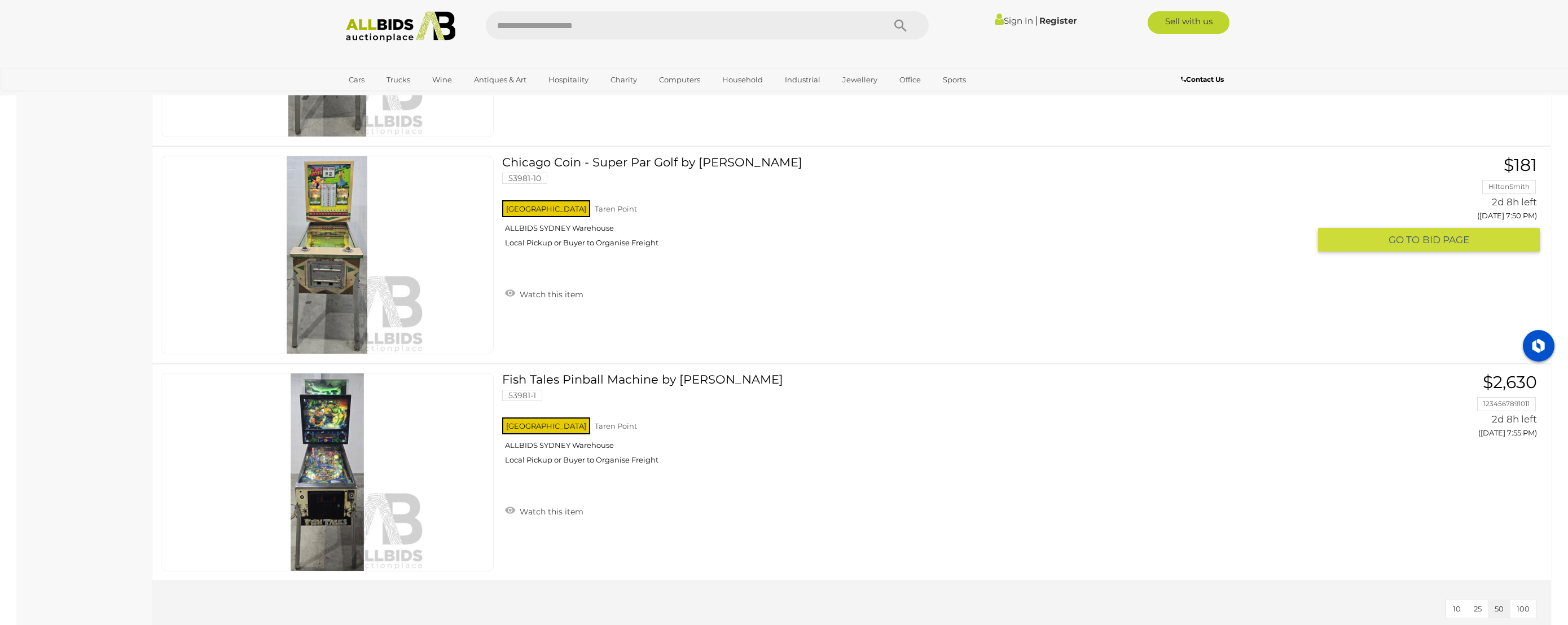
scroll to position [2167, 0]
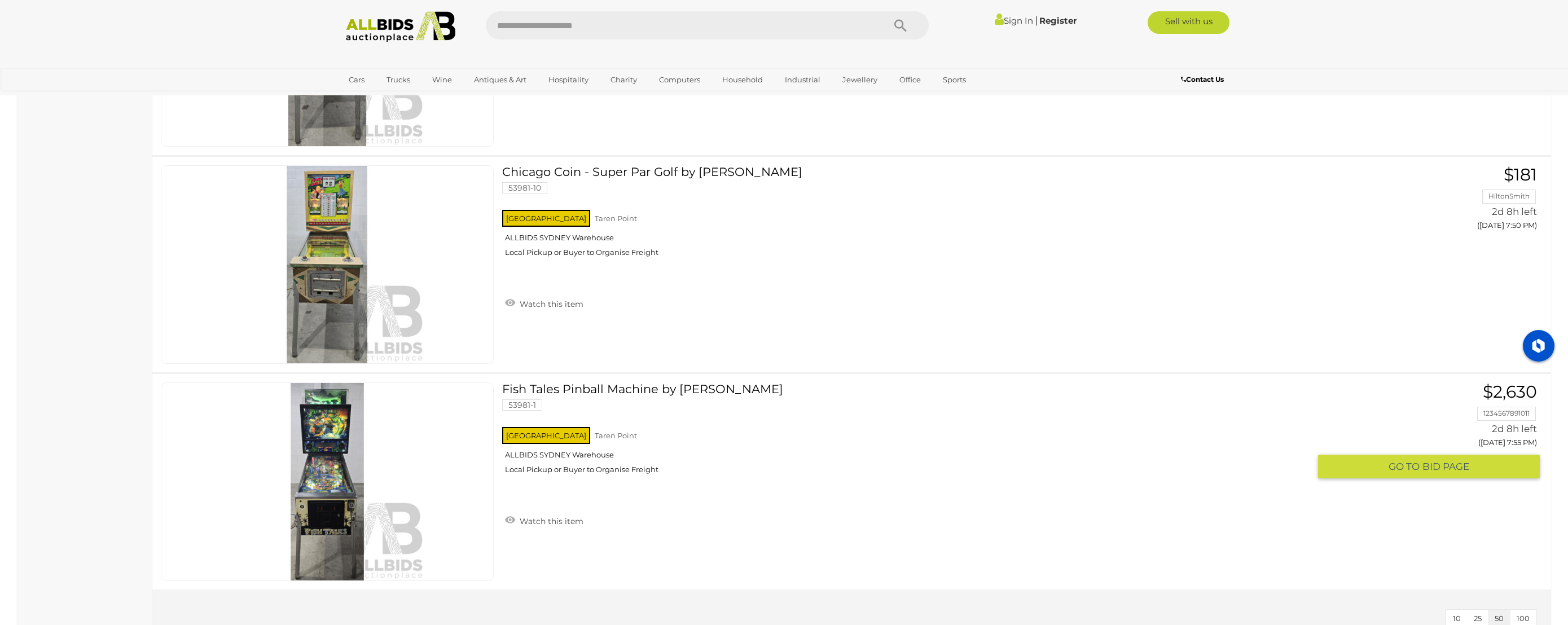
click at [648, 389] on link "Fish Tales Pinball Machine by Williams 53981-1 NSW Taren Point ALLBIDS SYDNEY W…" at bounding box center [910, 432] width 799 height 100
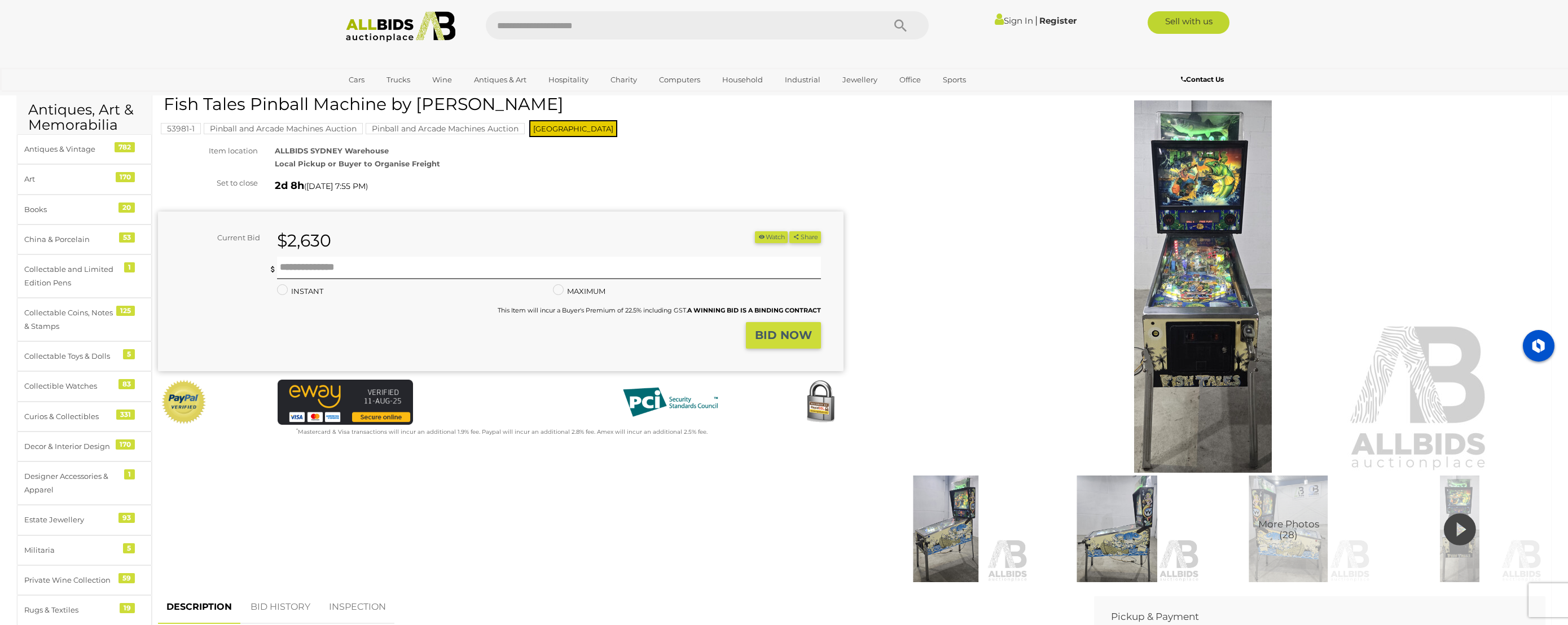
scroll to position [86, 0]
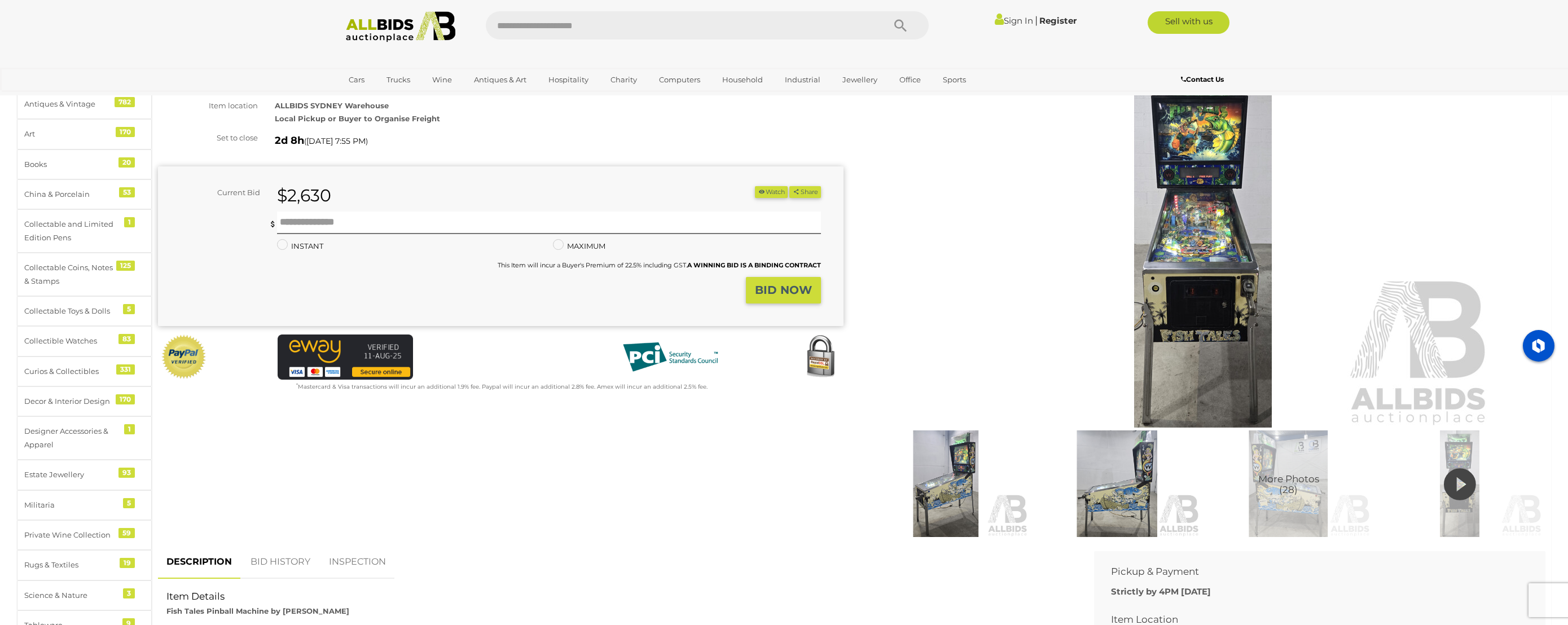
click at [927, 473] on img at bounding box center [946, 484] width 166 height 107
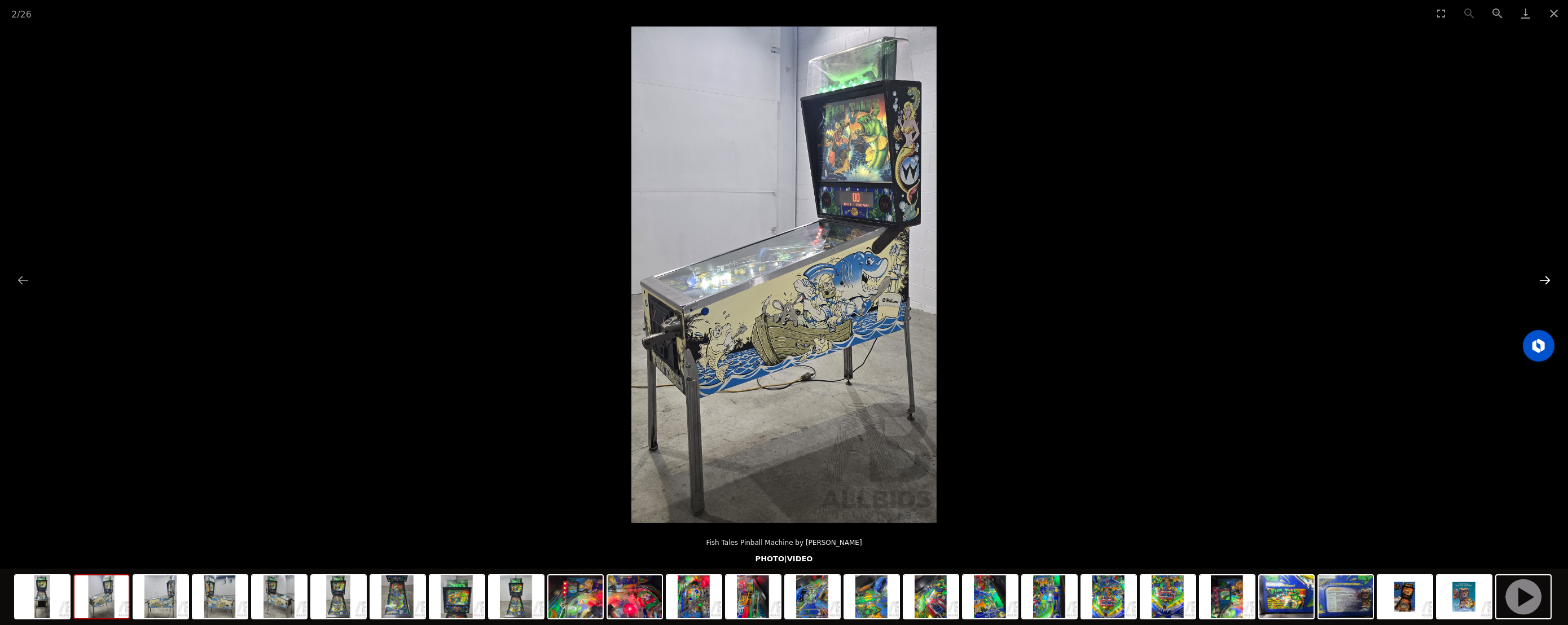
click at [1542, 280] on button "Next slide" at bounding box center [1545, 280] width 24 height 22
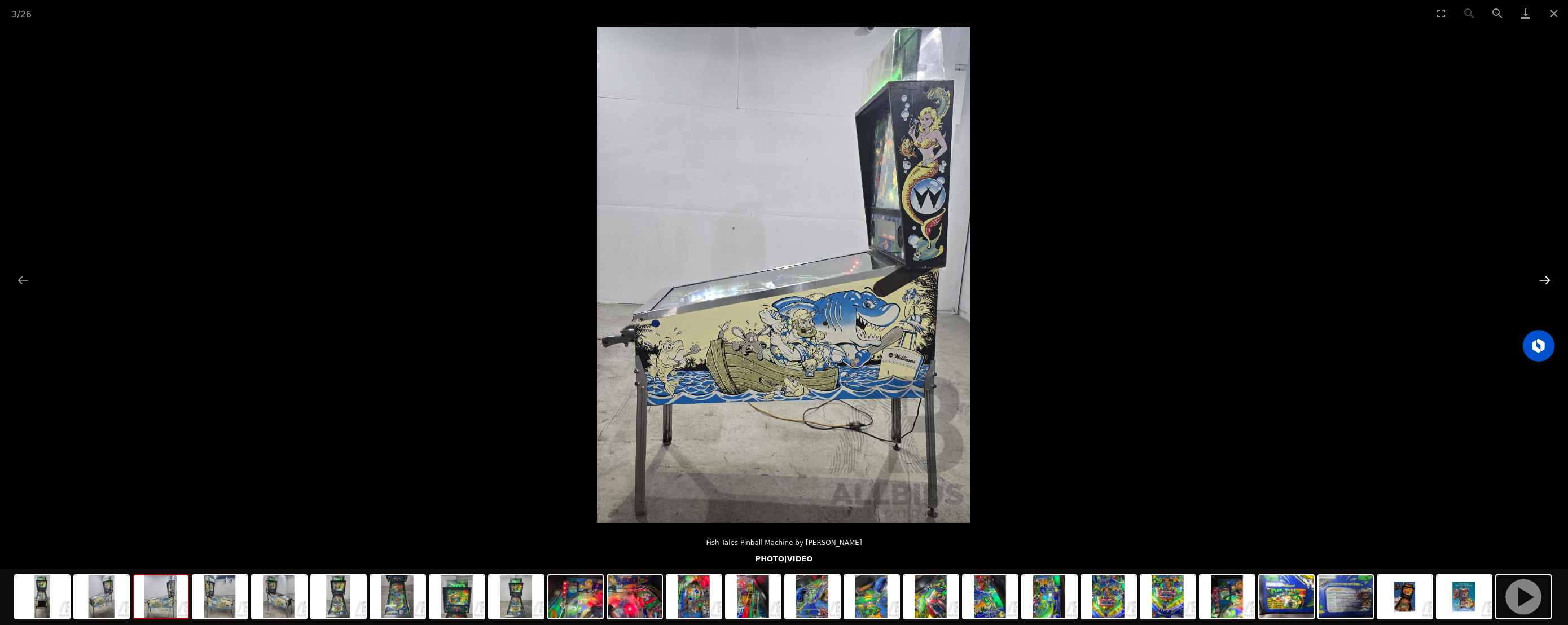
click at [1541, 283] on button "Next slide" at bounding box center [1545, 280] width 24 height 22
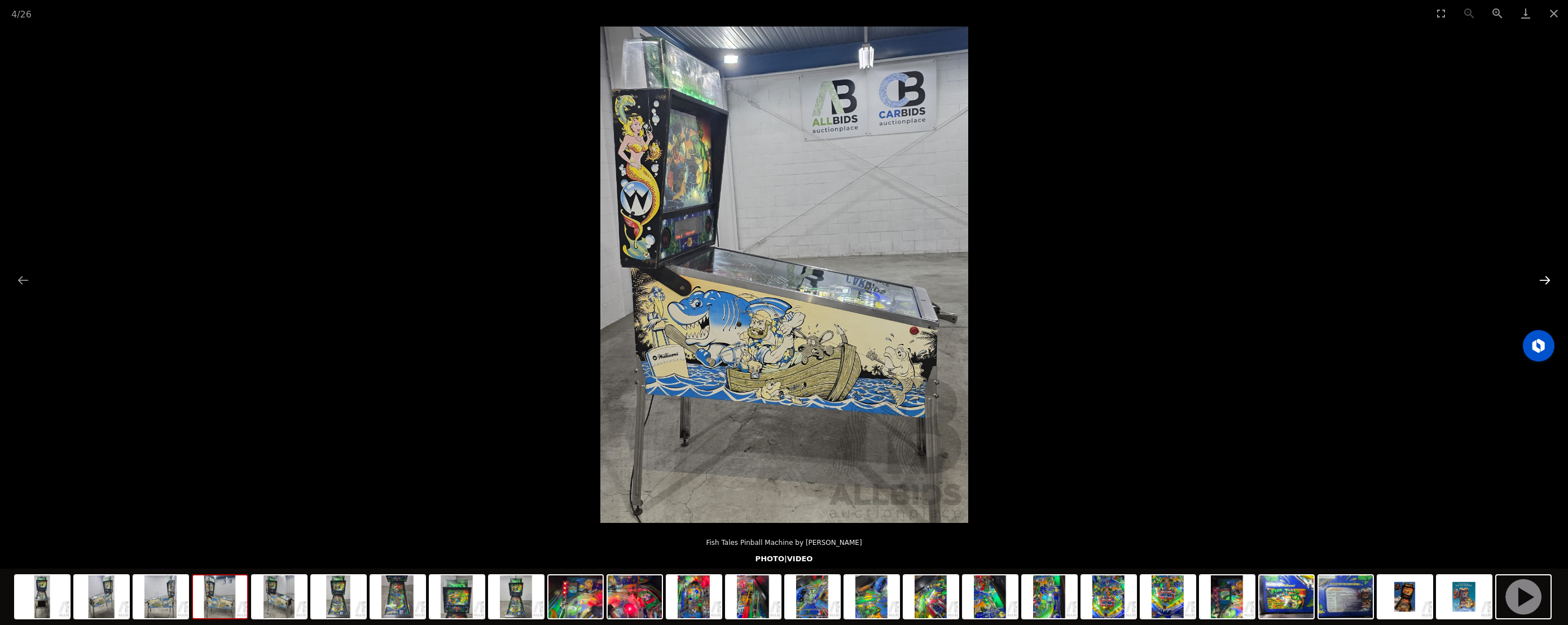
click at [1541, 283] on button "Next slide" at bounding box center [1545, 280] width 24 height 22
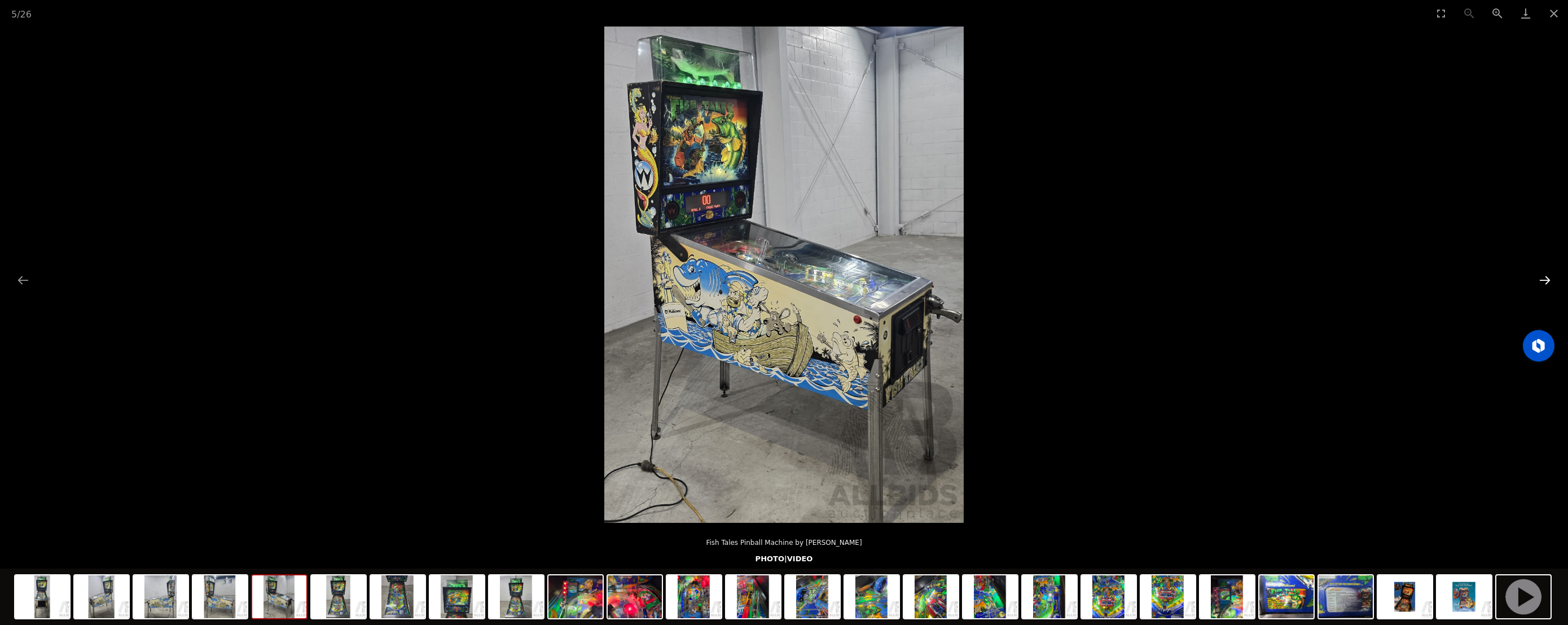
click at [1541, 283] on button "Next slide" at bounding box center [1545, 280] width 24 height 22
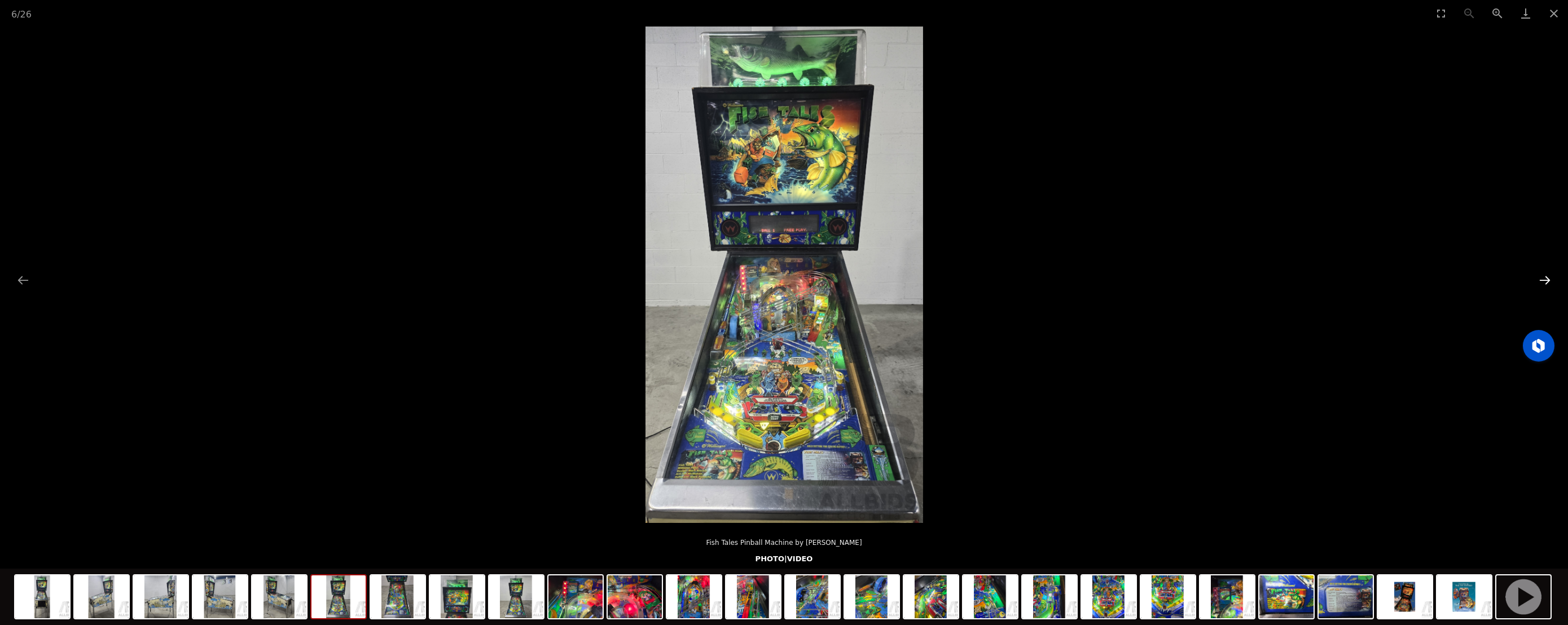
click at [1541, 283] on button "Next slide" at bounding box center [1545, 280] width 24 height 22
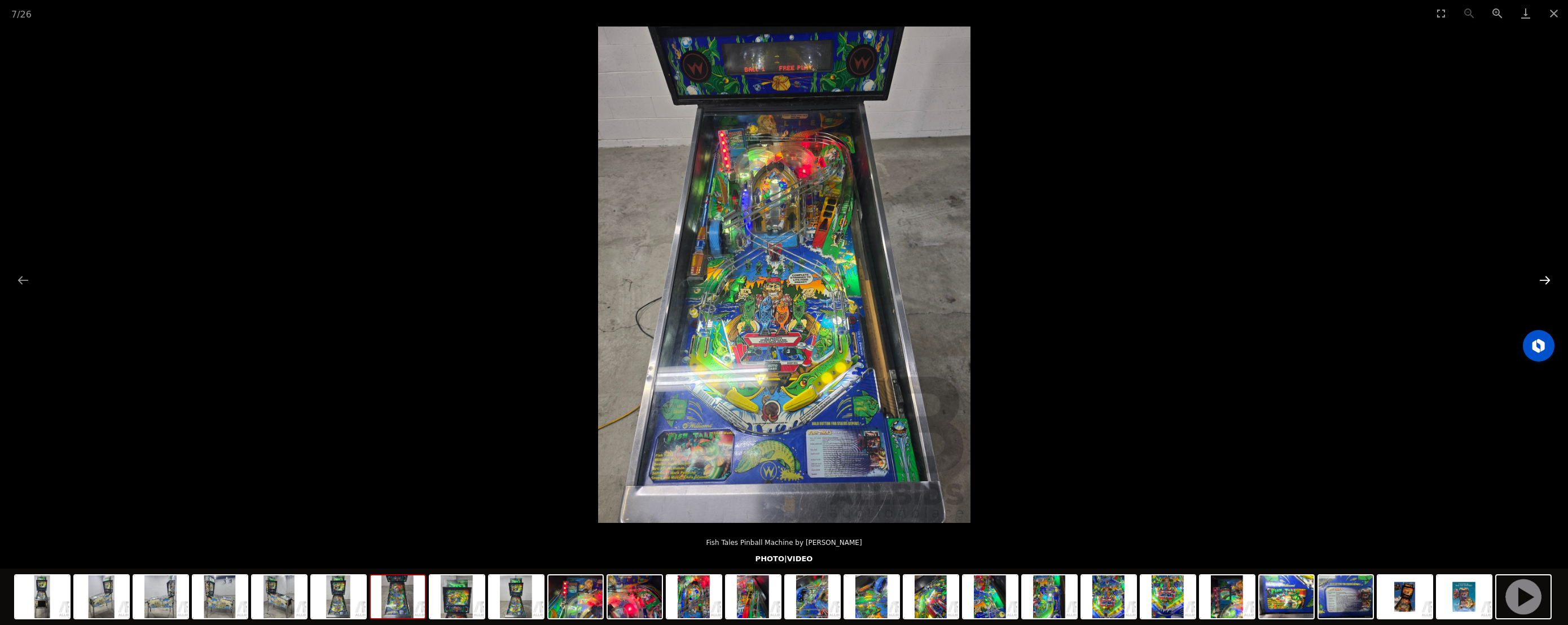
click at [1541, 283] on button "Next slide" at bounding box center [1545, 280] width 24 height 22
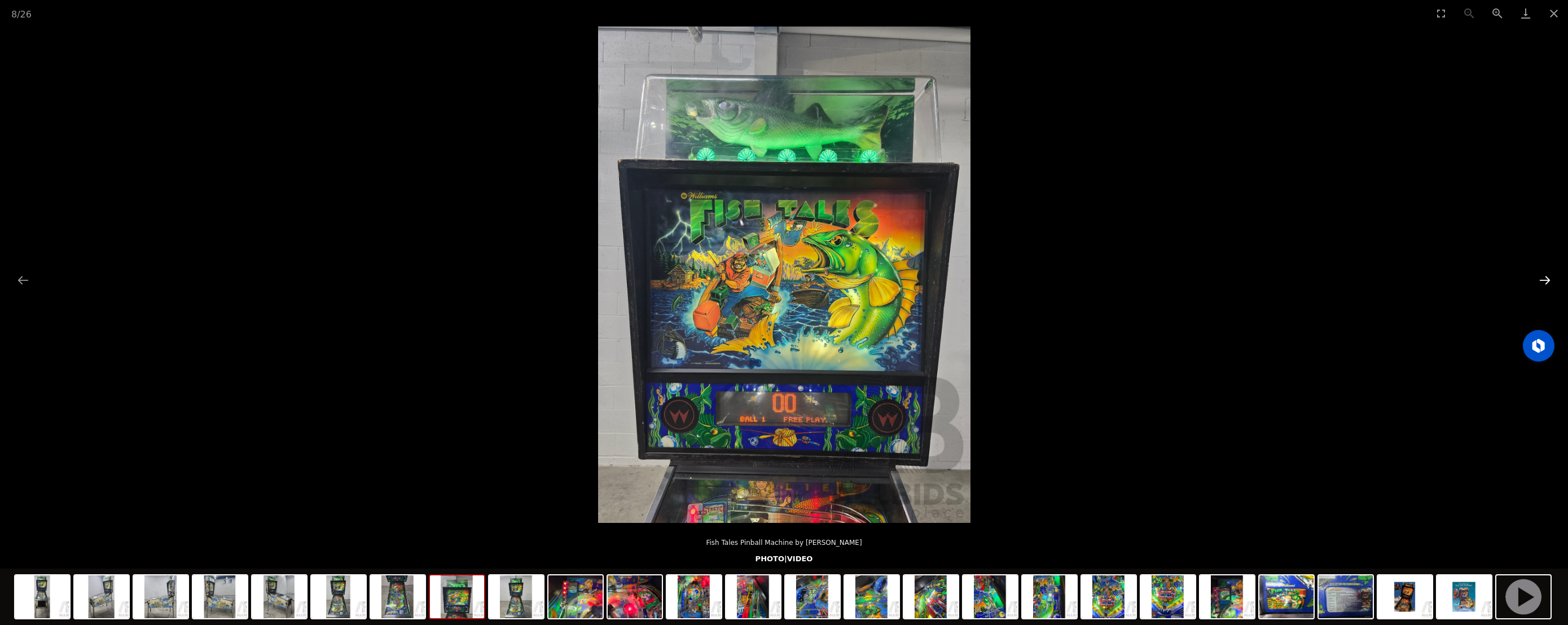
click at [1541, 283] on button "Next slide" at bounding box center [1545, 280] width 24 height 22
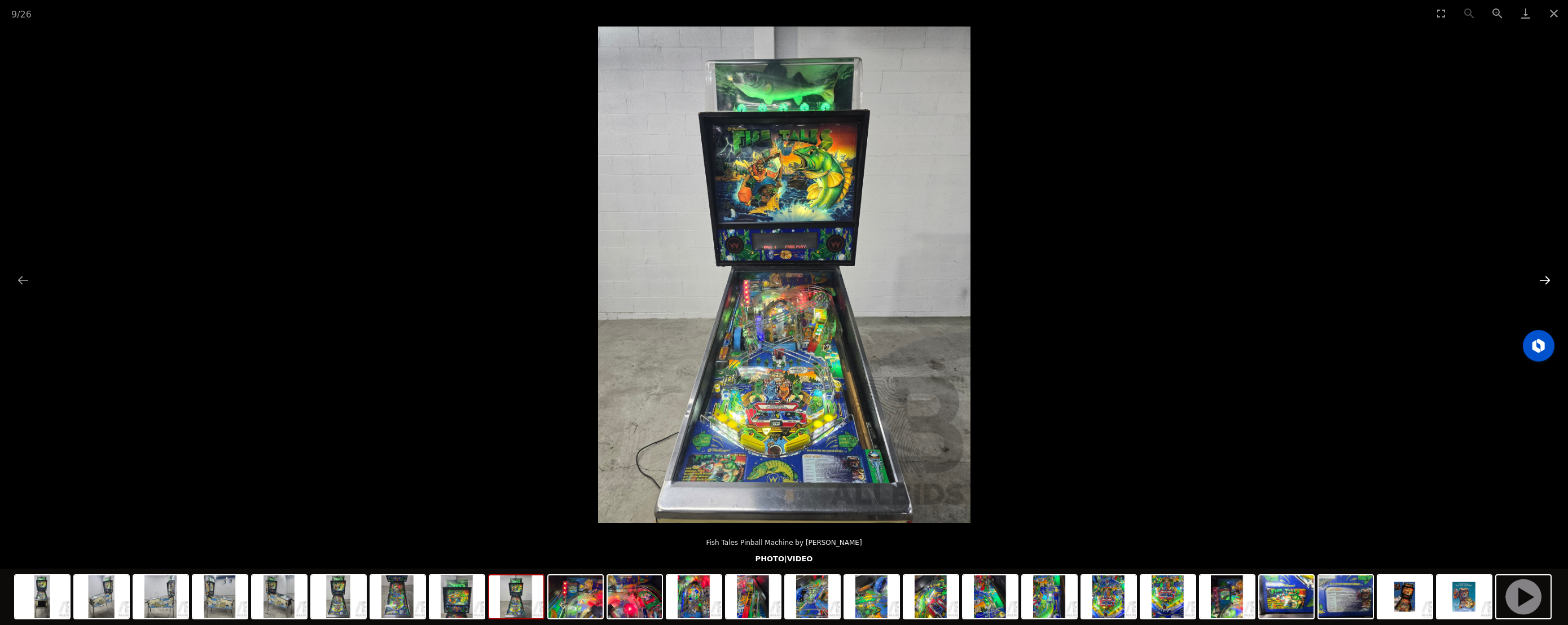
click at [1541, 283] on button "Next slide" at bounding box center [1545, 280] width 24 height 22
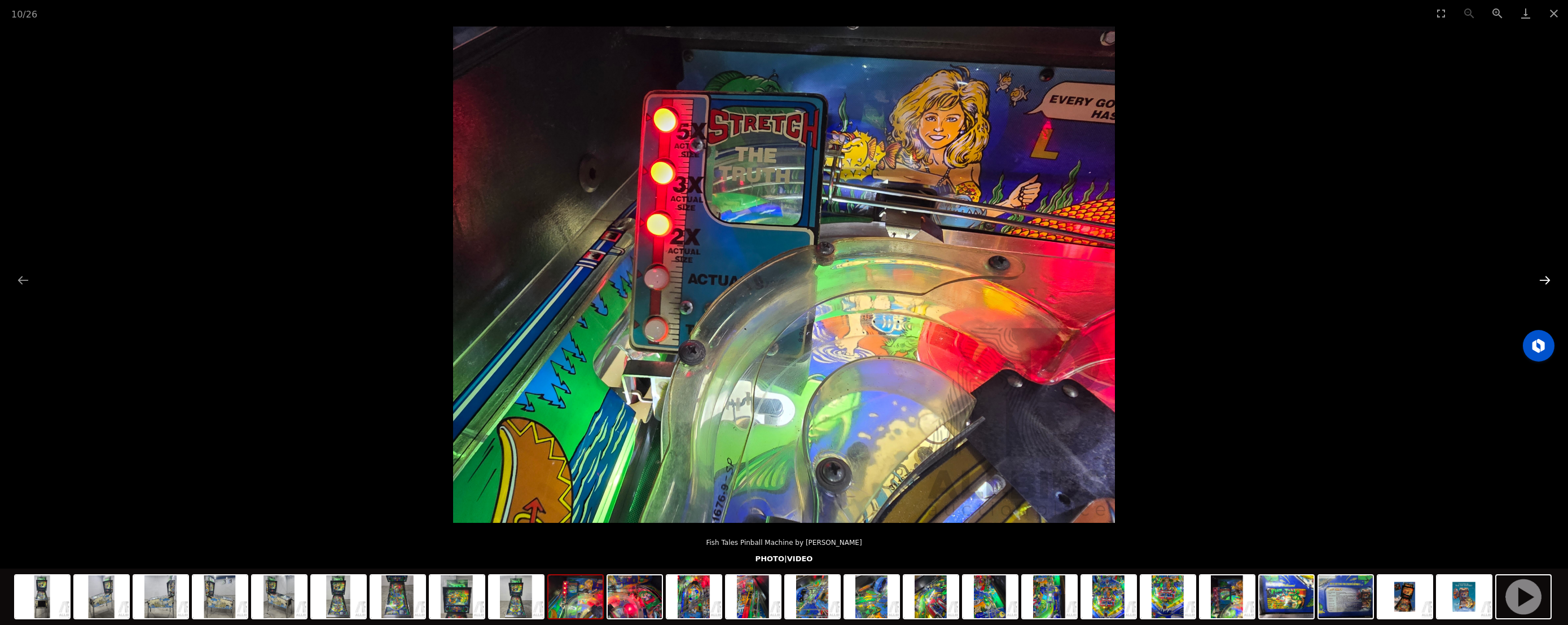
click at [1541, 283] on button "Next slide" at bounding box center [1545, 280] width 24 height 22
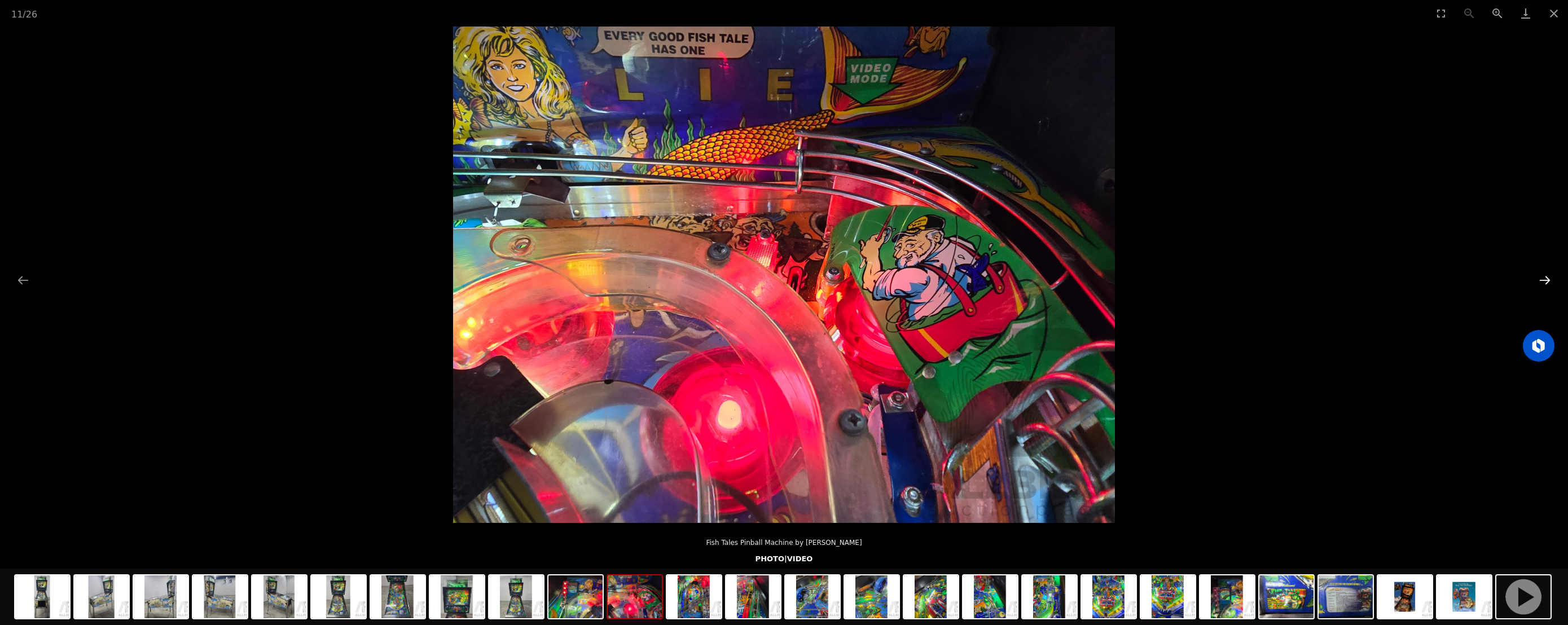
click at [1541, 283] on button "Next slide" at bounding box center [1545, 280] width 24 height 22
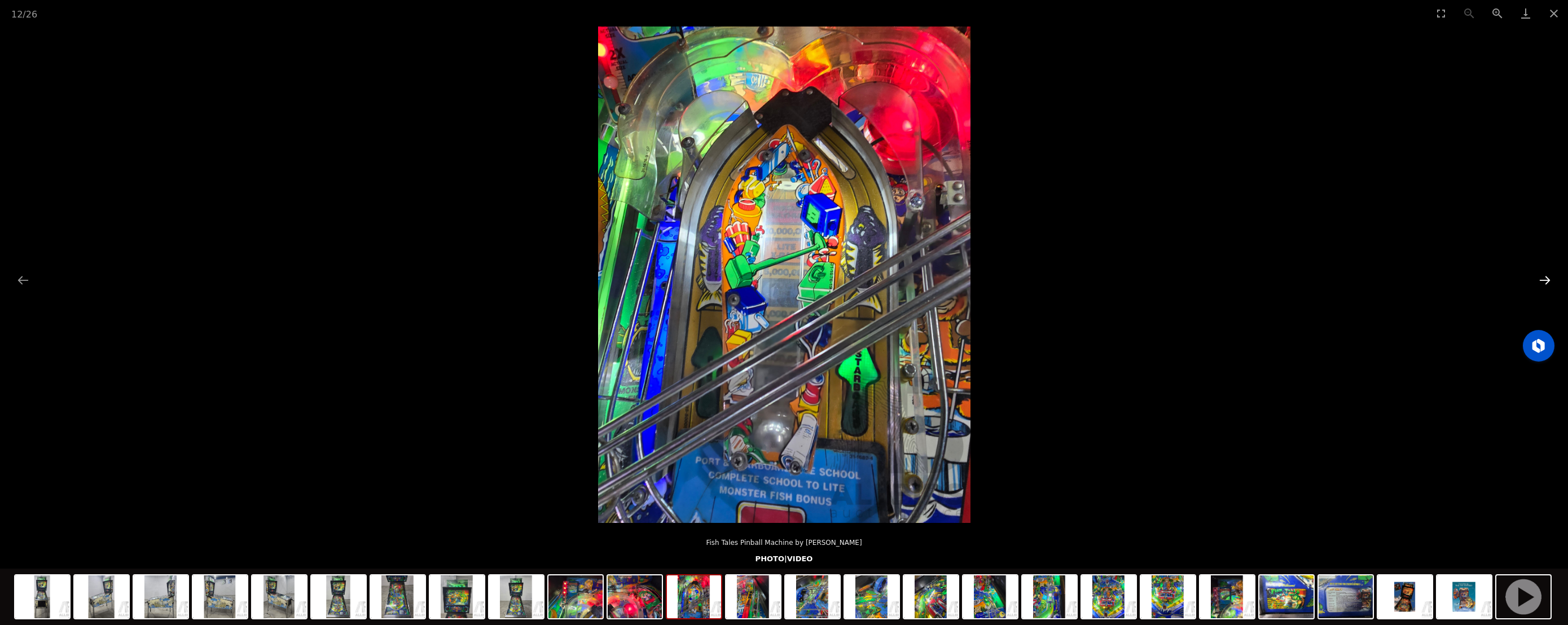
click at [1541, 283] on button "Next slide" at bounding box center [1545, 280] width 24 height 22
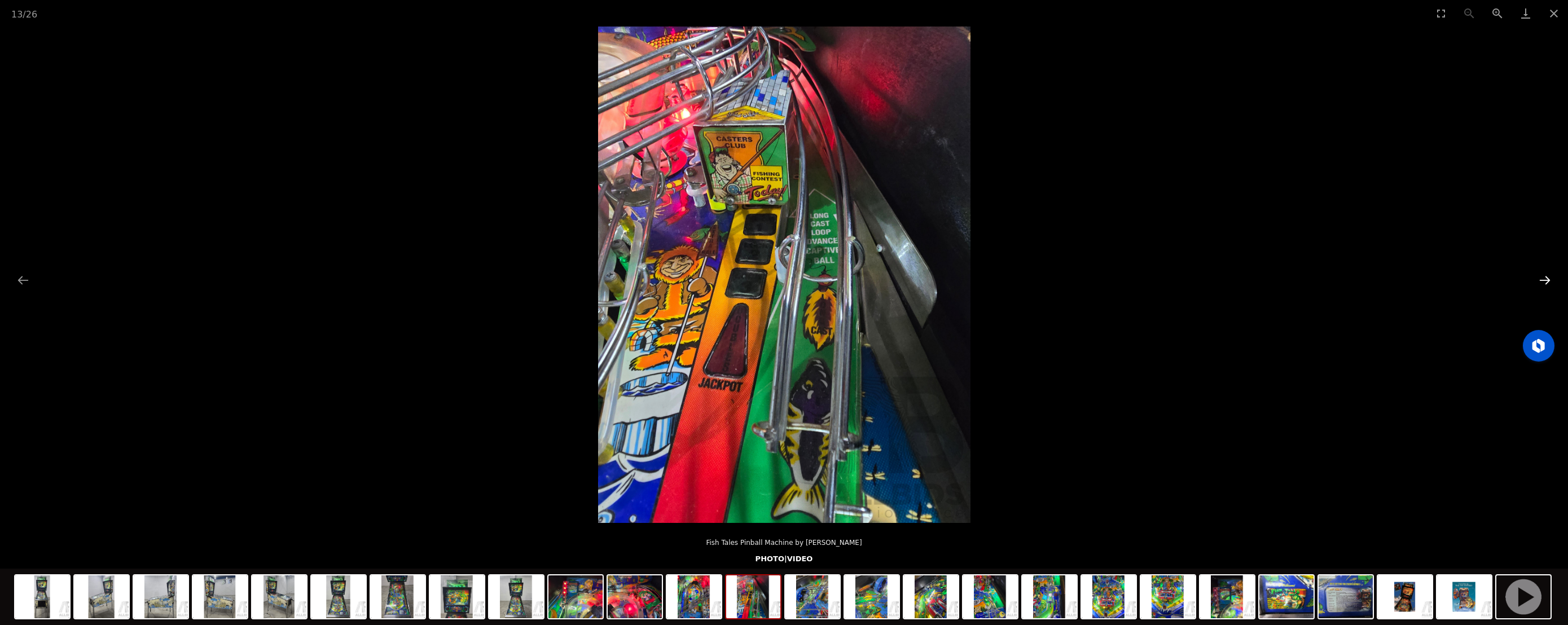
click at [1541, 283] on button "Next slide" at bounding box center [1545, 280] width 24 height 22
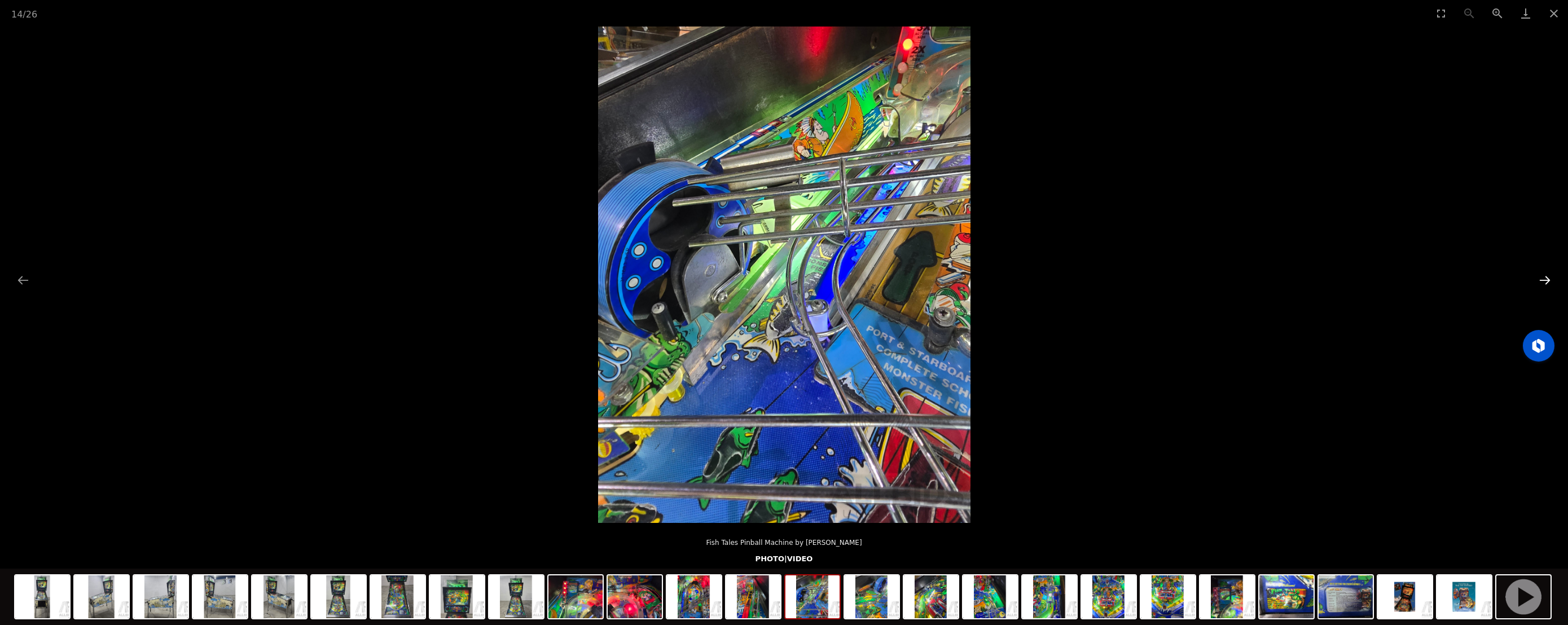
click at [1540, 283] on button "Next slide" at bounding box center [1545, 280] width 24 height 22
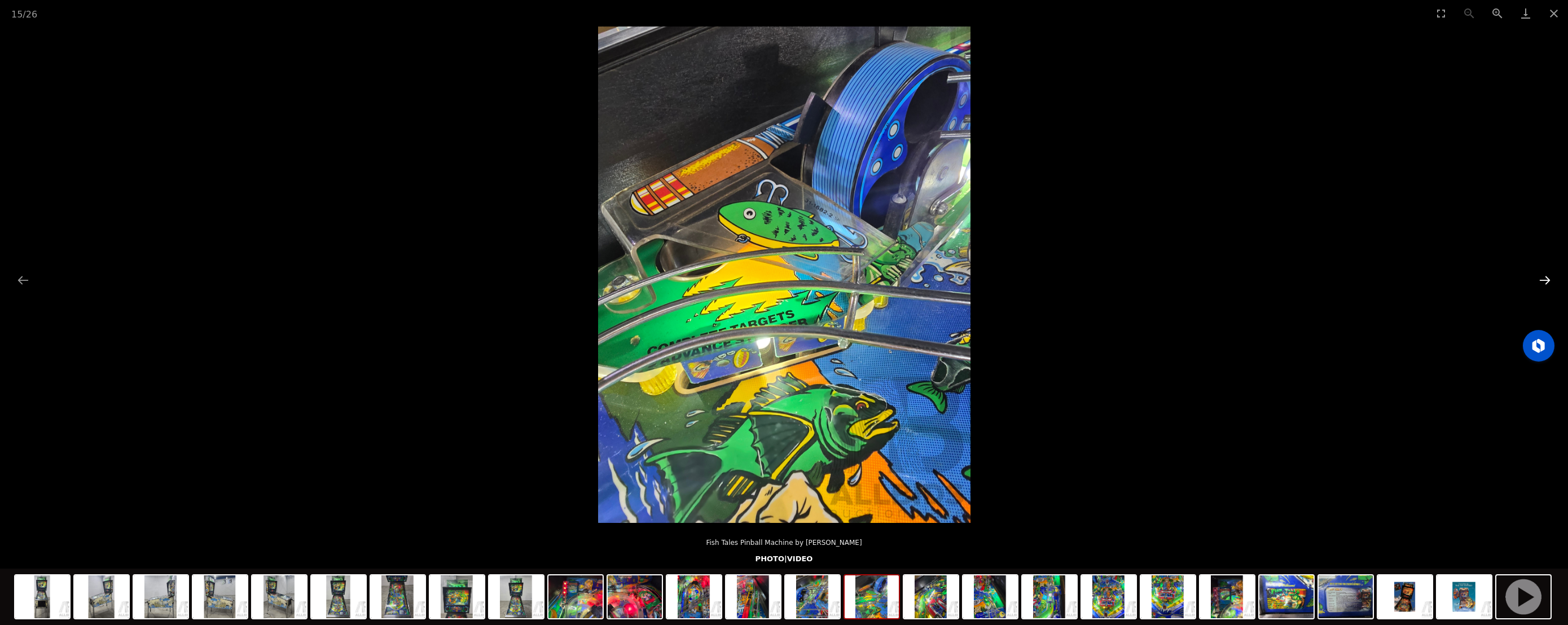
click at [1540, 283] on button "Next slide" at bounding box center [1545, 280] width 24 height 22
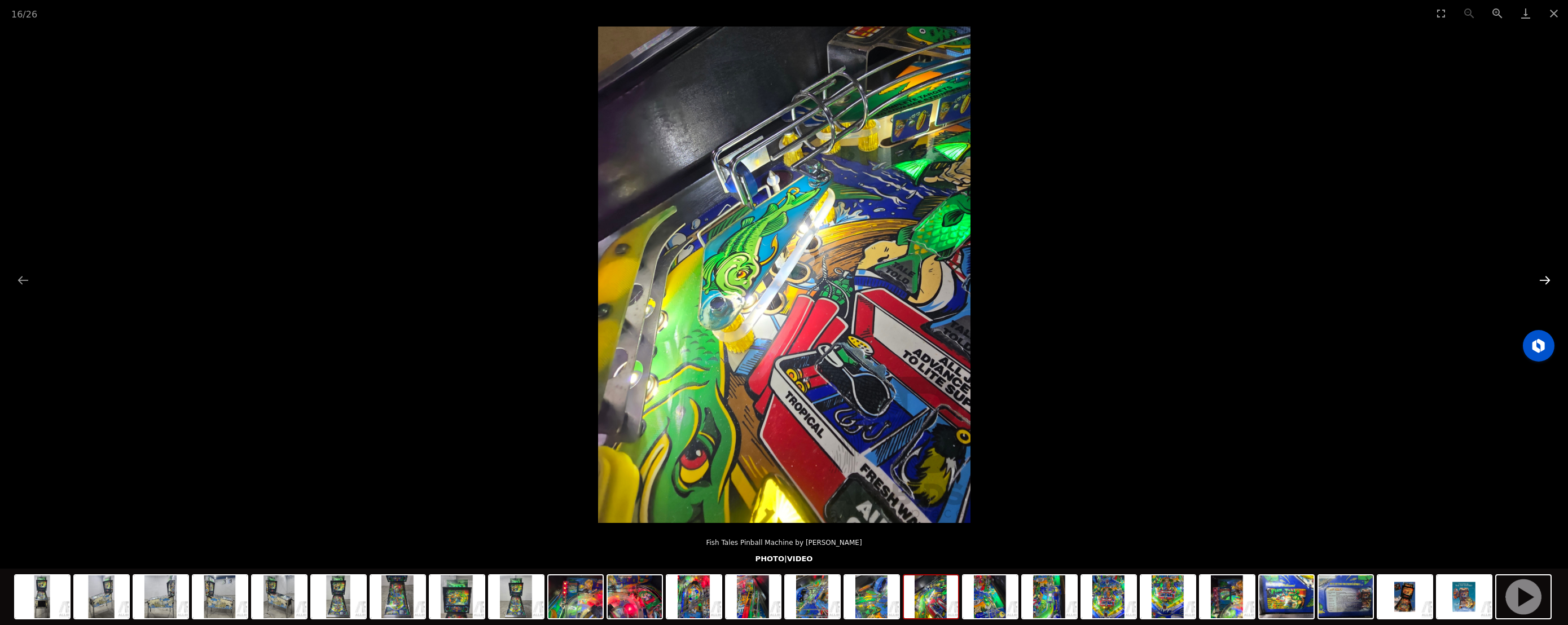
click at [1540, 283] on button "Next slide" at bounding box center [1545, 280] width 24 height 22
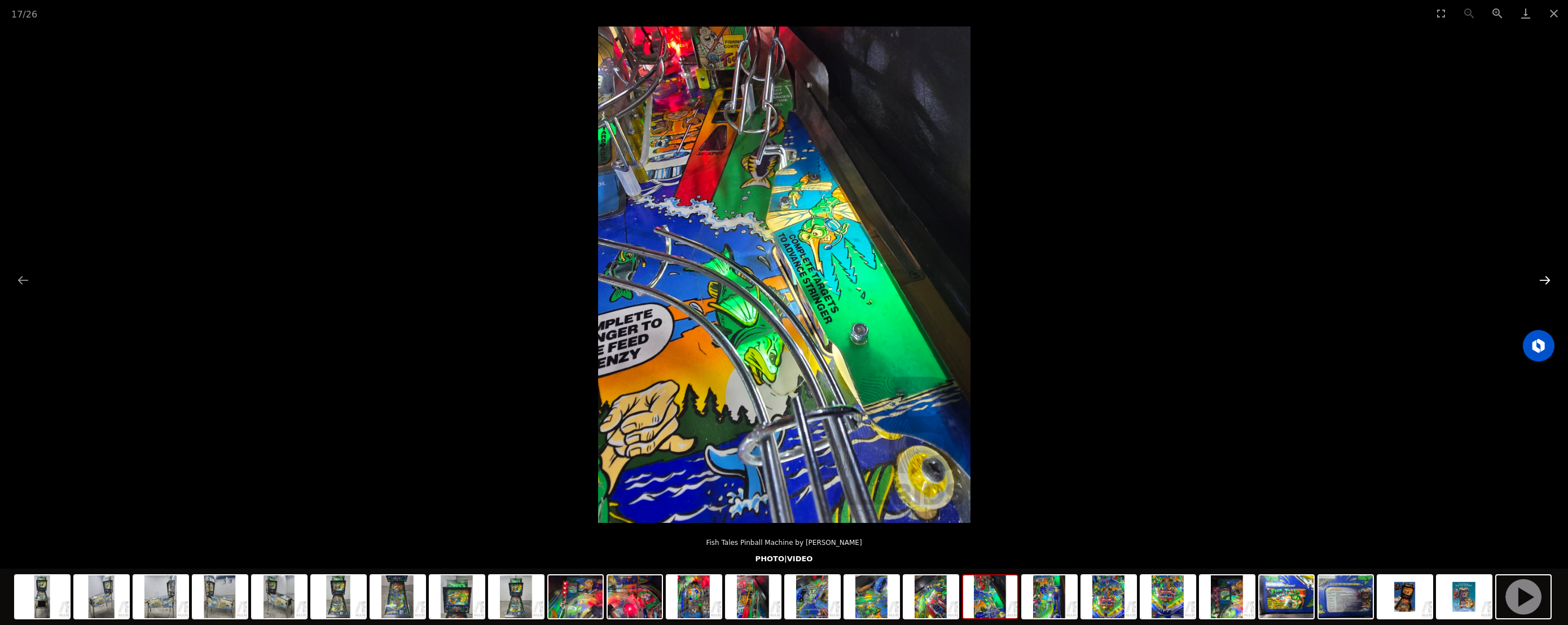
click at [1540, 283] on button "Next slide" at bounding box center [1545, 280] width 24 height 22
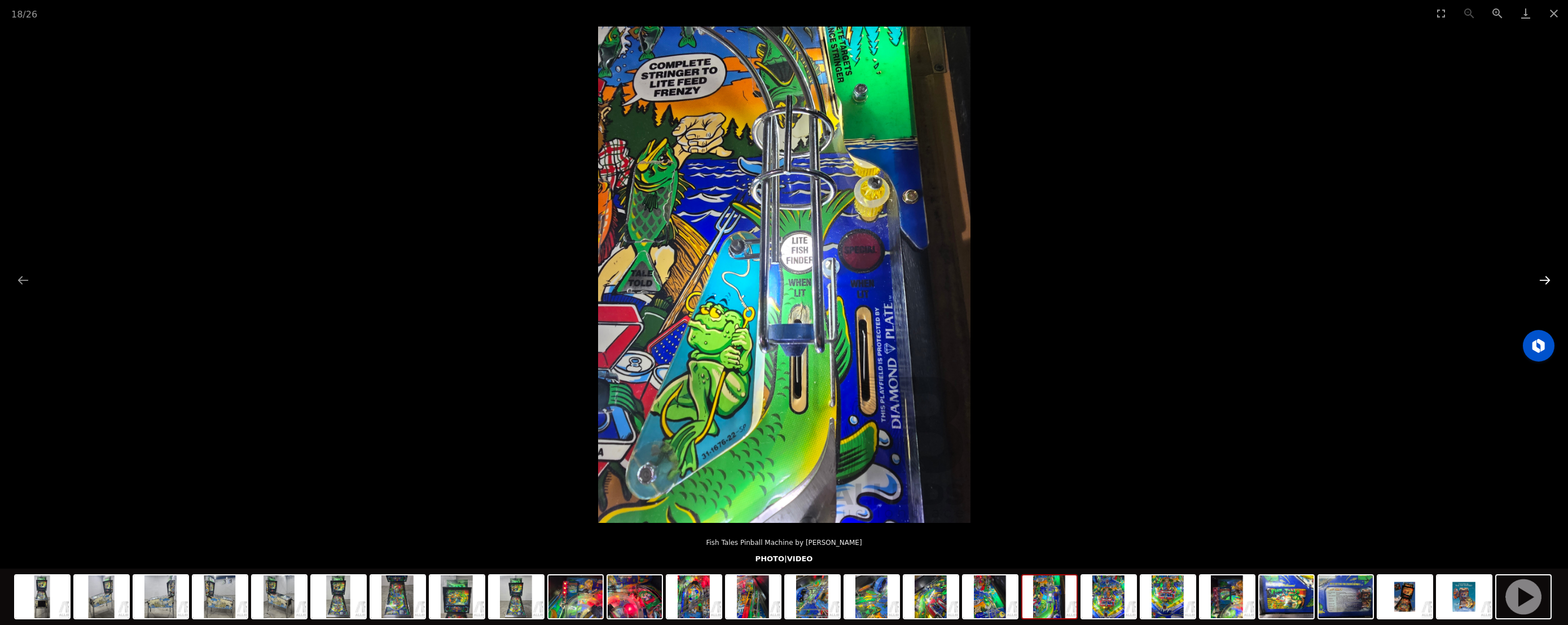
click at [1540, 283] on button "Next slide" at bounding box center [1545, 280] width 24 height 22
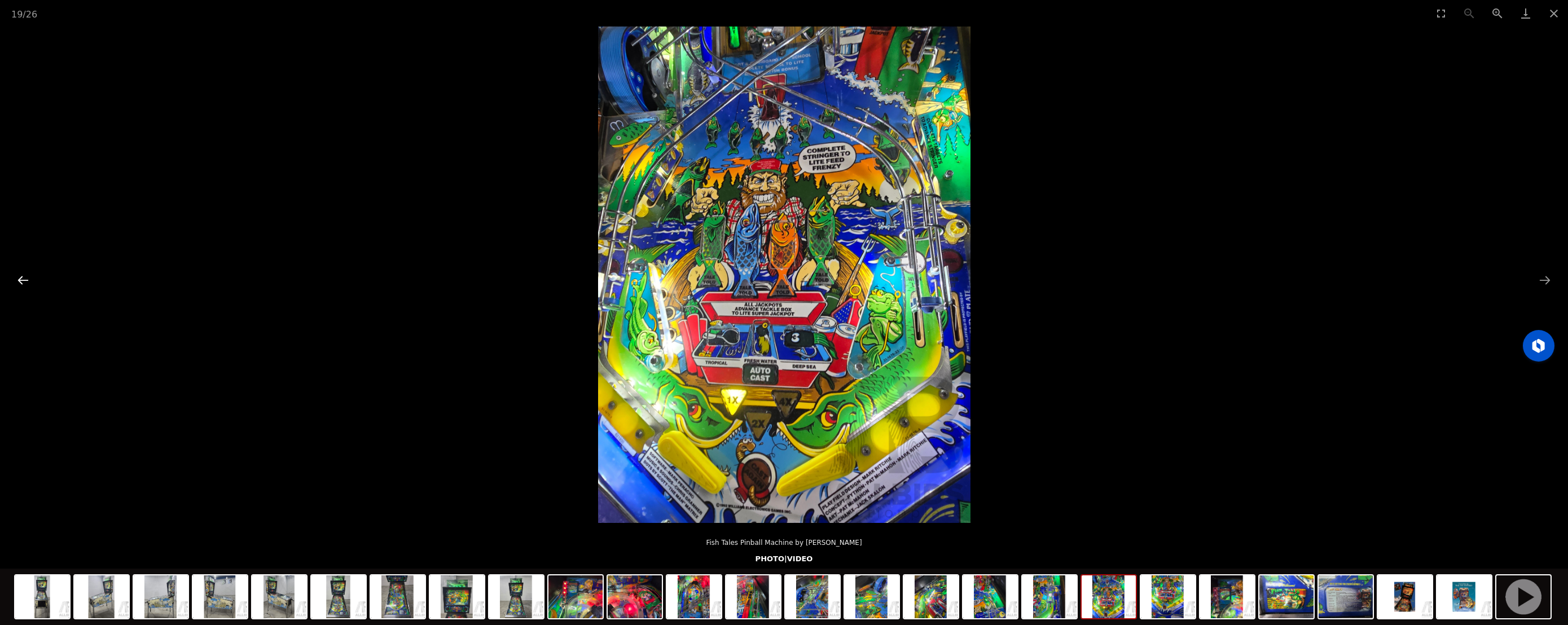
click at [20, 285] on button "Previous slide" at bounding box center [23, 280] width 24 height 22
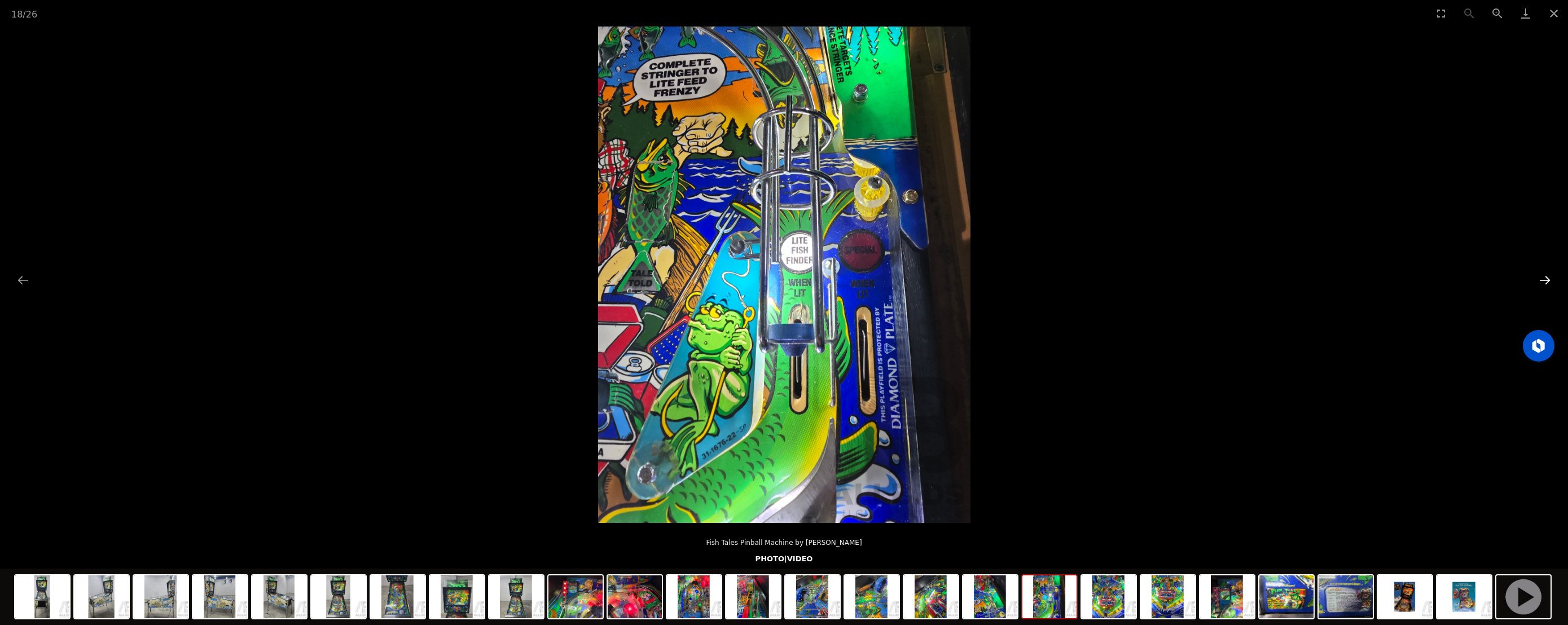
click at [1549, 287] on button "Next slide" at bounding box center [1545, 280] width 24 height 22
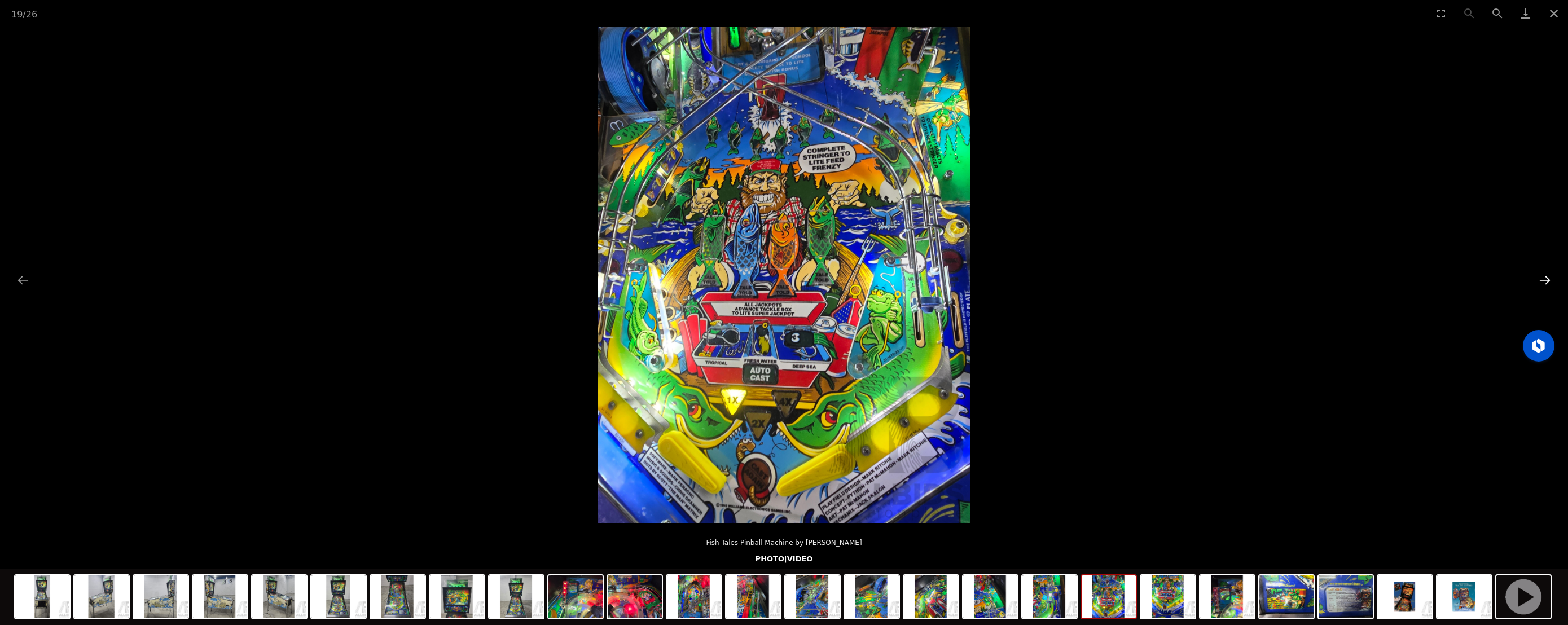
click at [1549, 287] on button "Next slide" at bounding box center [1545, 280] width 24 height 22
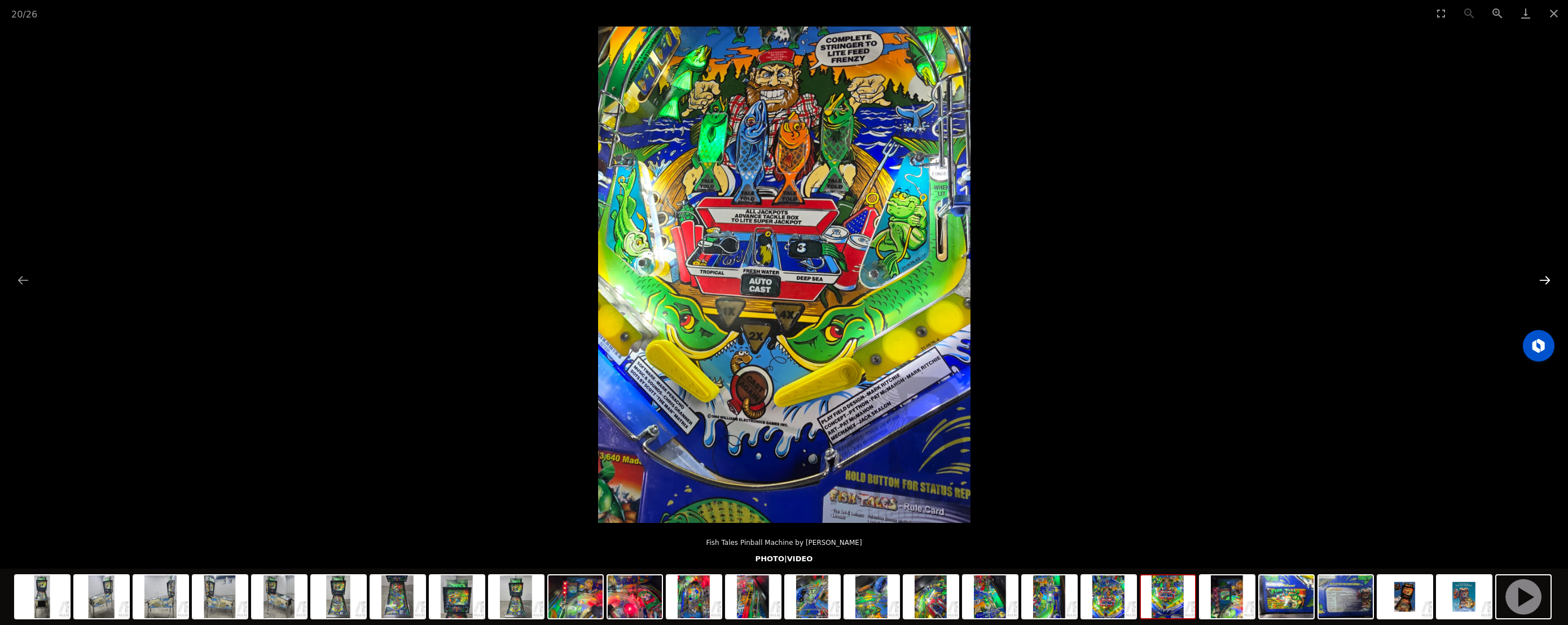
click at [1549, 287] on button "Next slide" at bounding box center [1545, 280] width 24 height 22
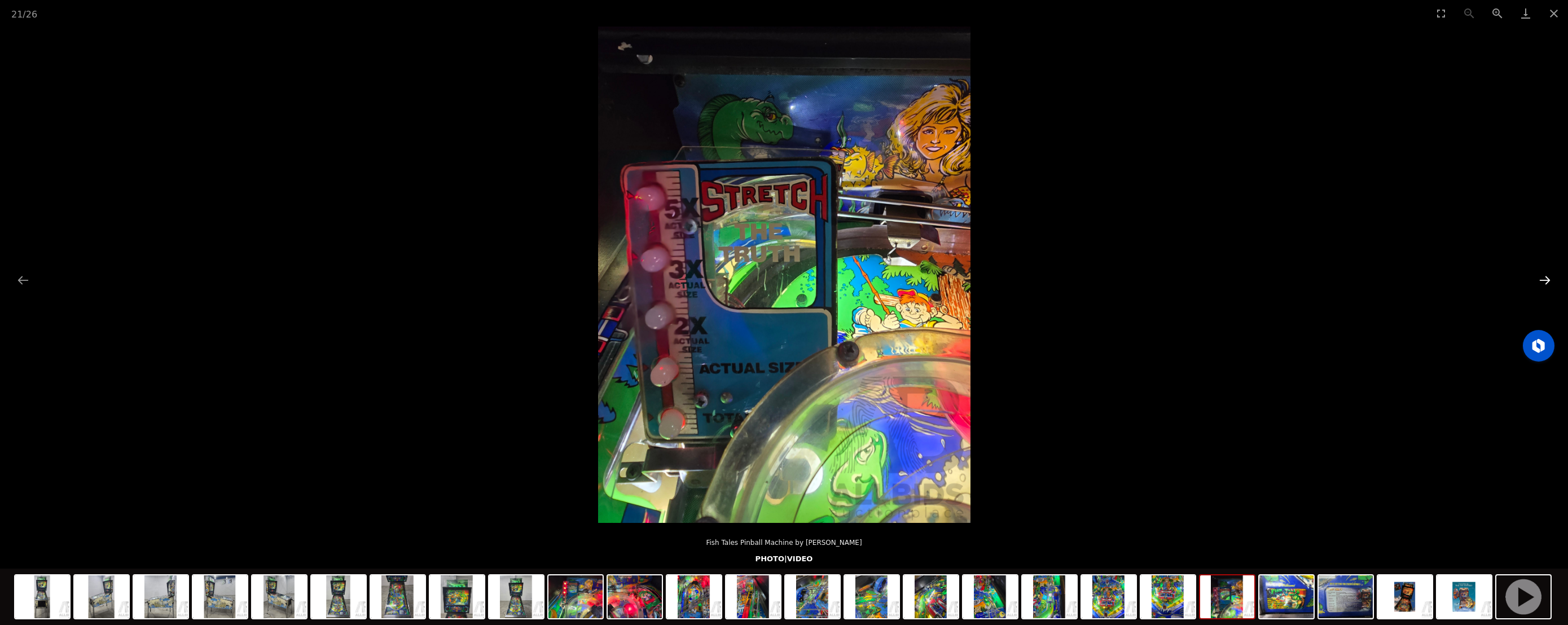
click at [1549, 287] on button "Next slide" at bounding box center [1545, 280] width 24 height 22
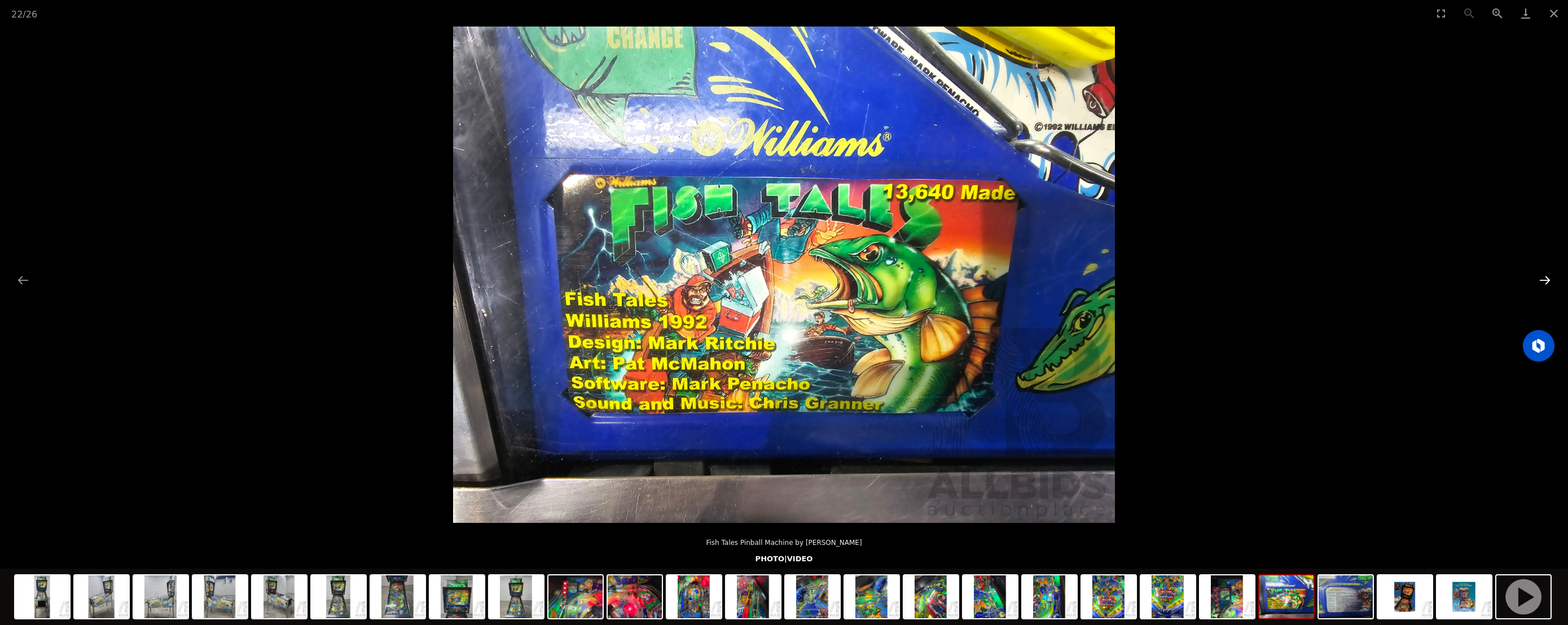
click at [1549, 287] on button "Next slide" at bounding box center [1545, 280] width 24 height 22
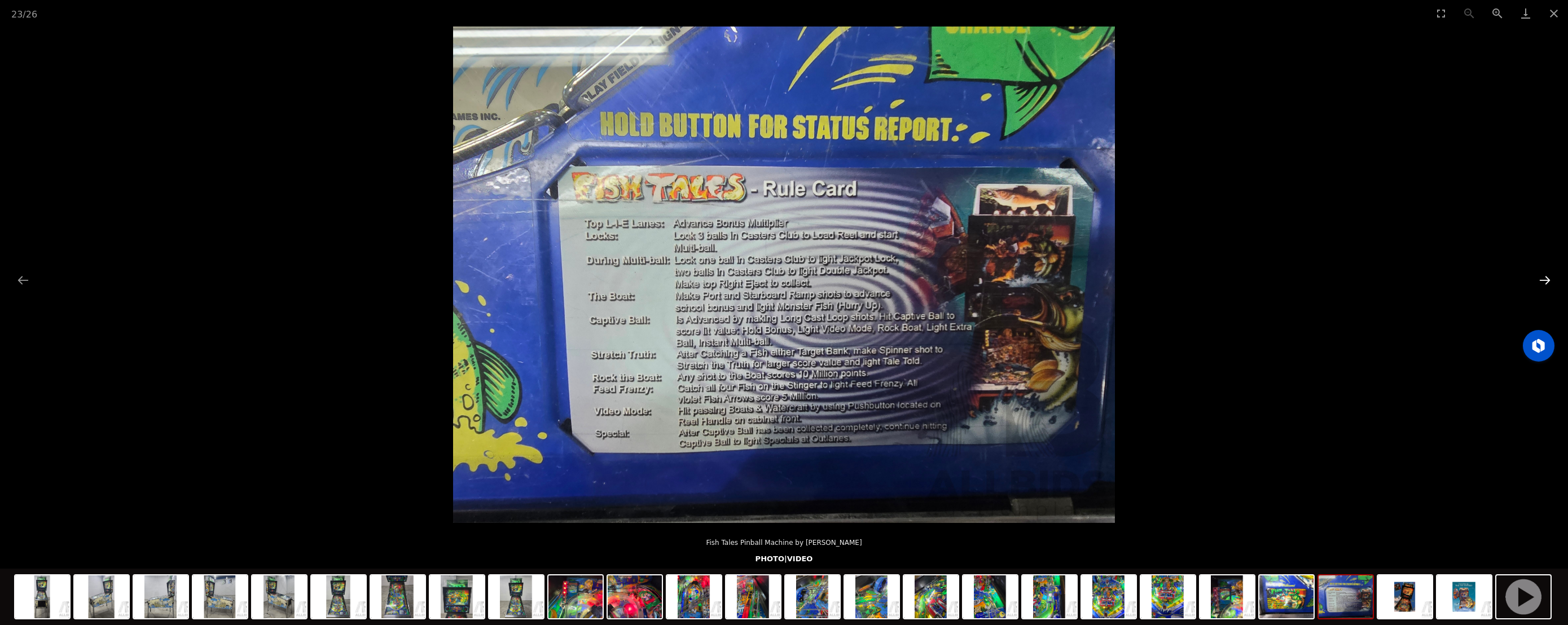
click at [1549, 287] on button "Next slide" at bounding box center [1545, 280] width 24 height 22
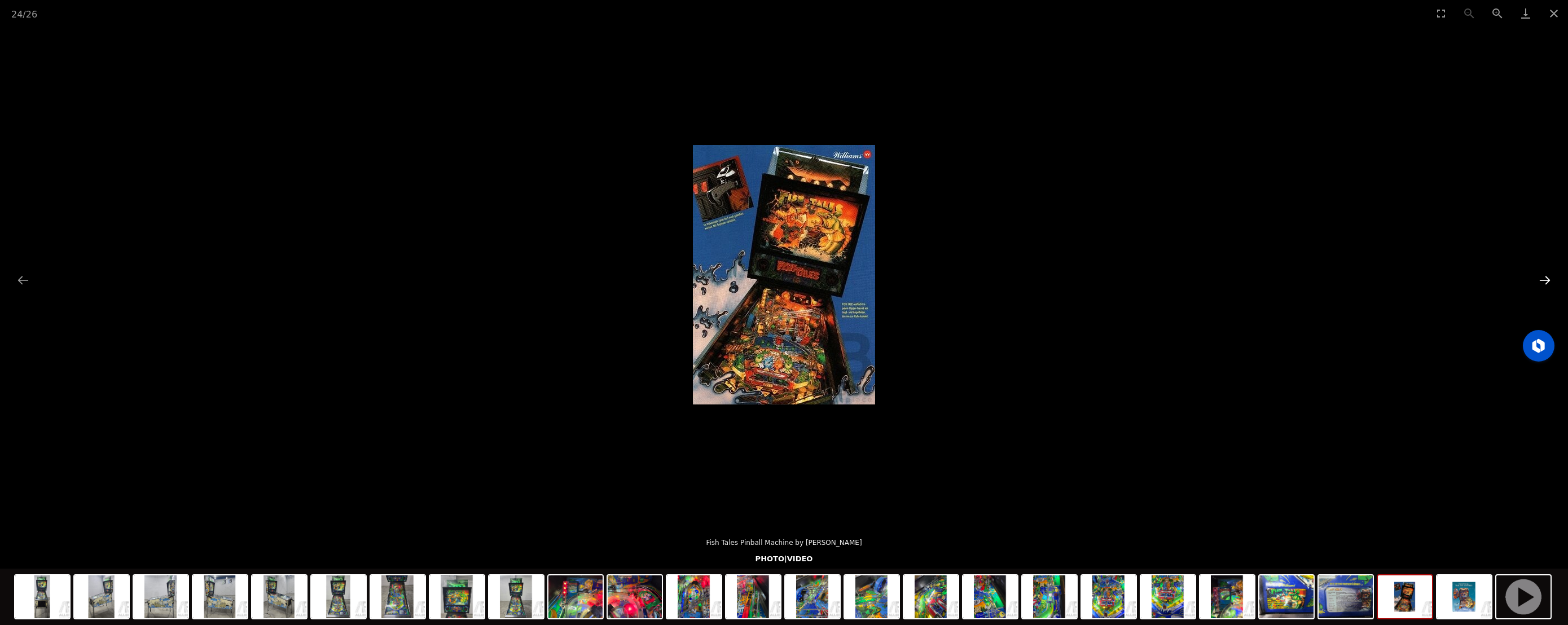
click at [1549, 287] on button "Next slide" at bounding box center [1545, 280] width 24 height 22
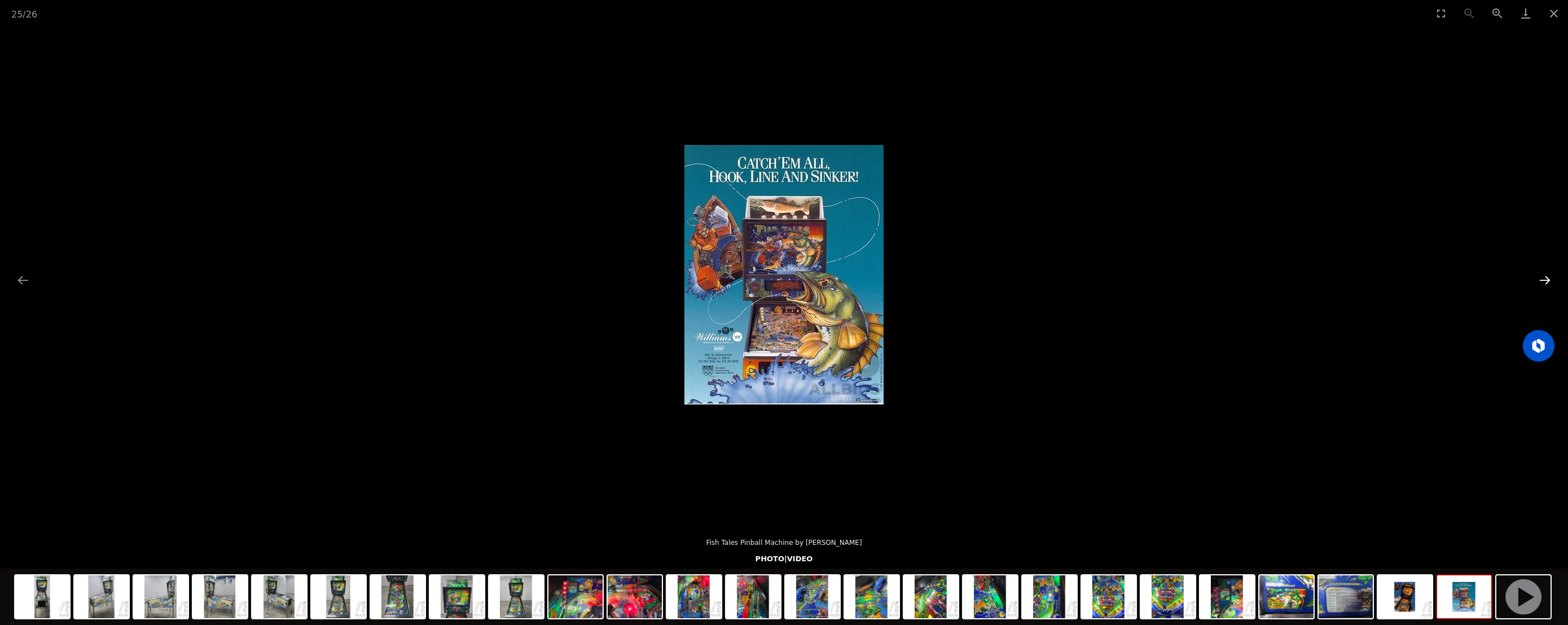
click at [1549, 287] on button "Next slide" at bounding box center [1545, 280] width 24 height 22
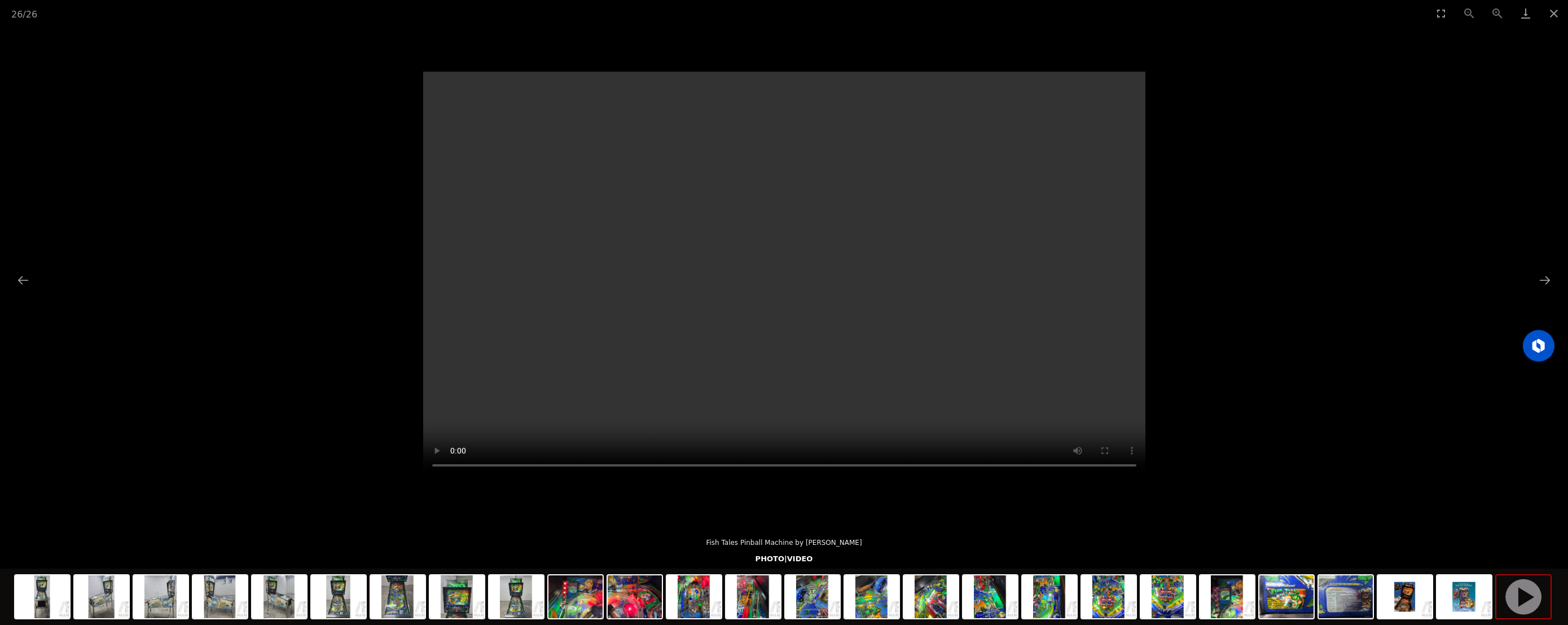
scroll to position [87, 0]
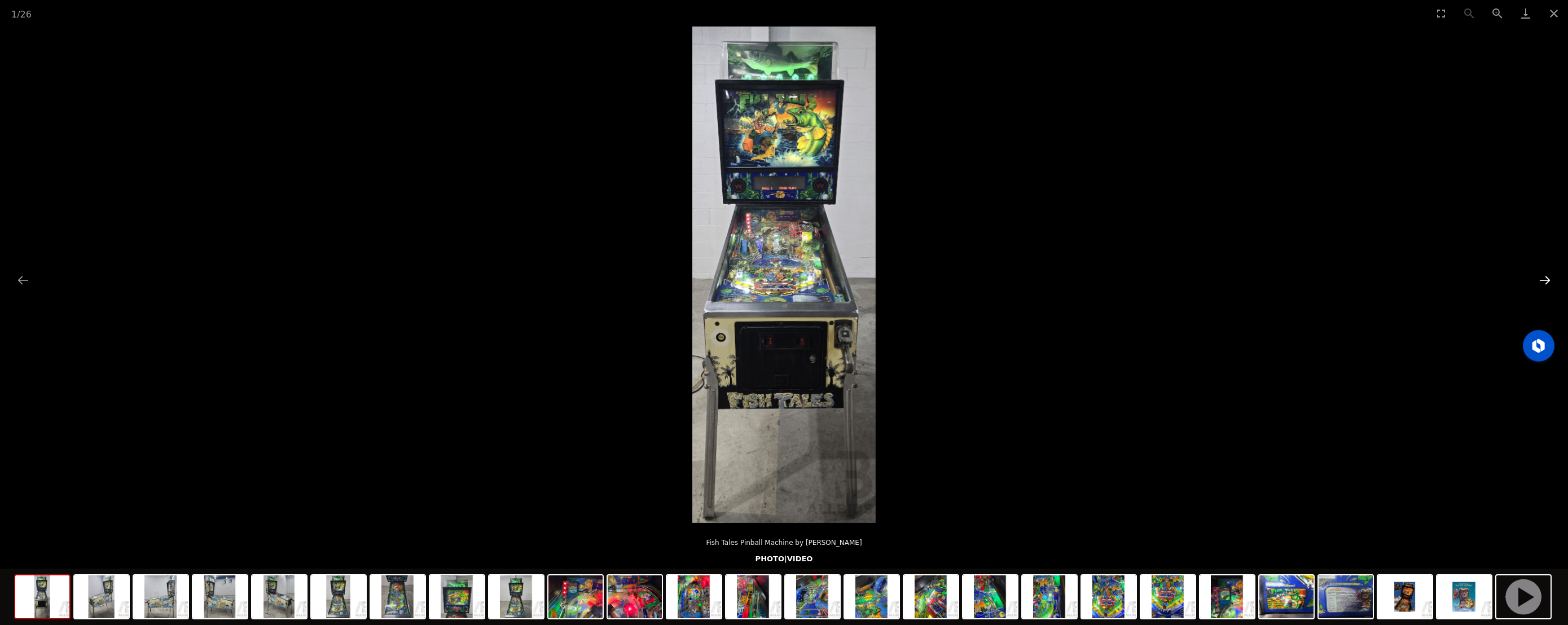
click at [1550, 281] on button "Next slide" at bounding box center [1545, 280] width 24 height 22
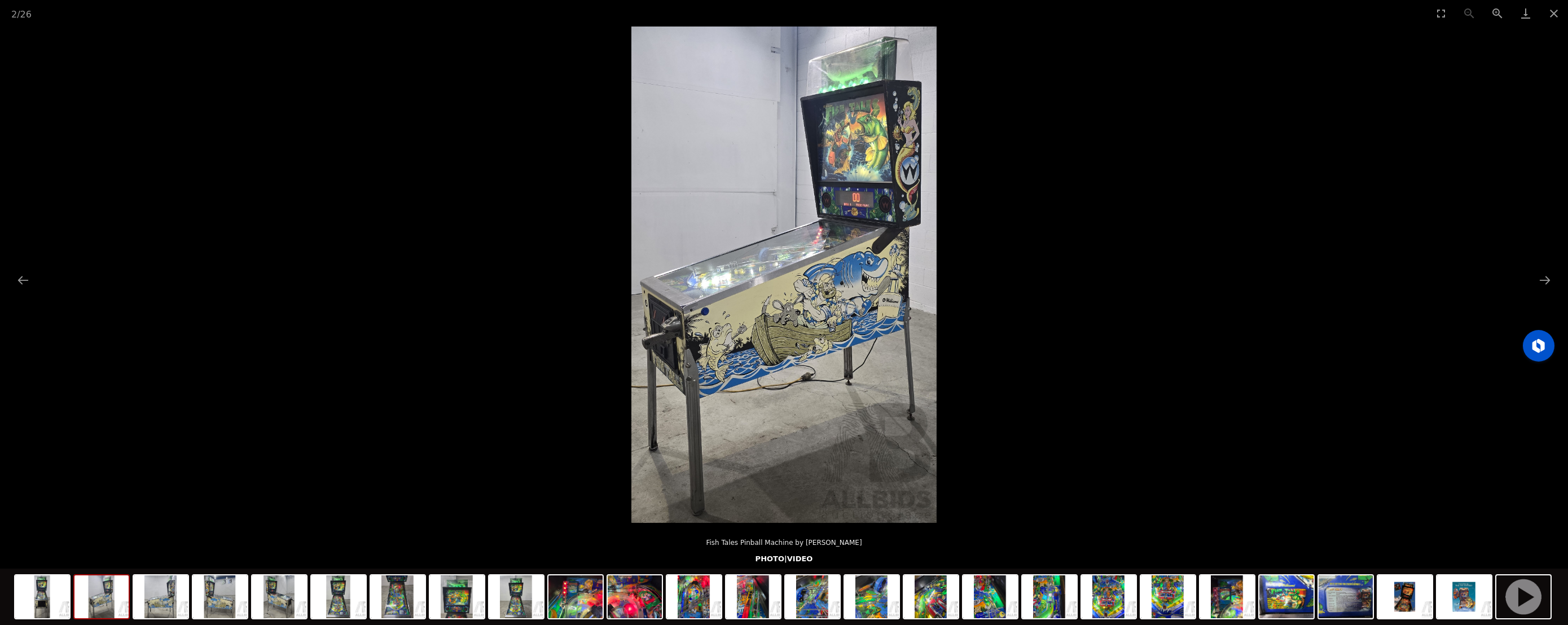
scroll to position [86, 0]
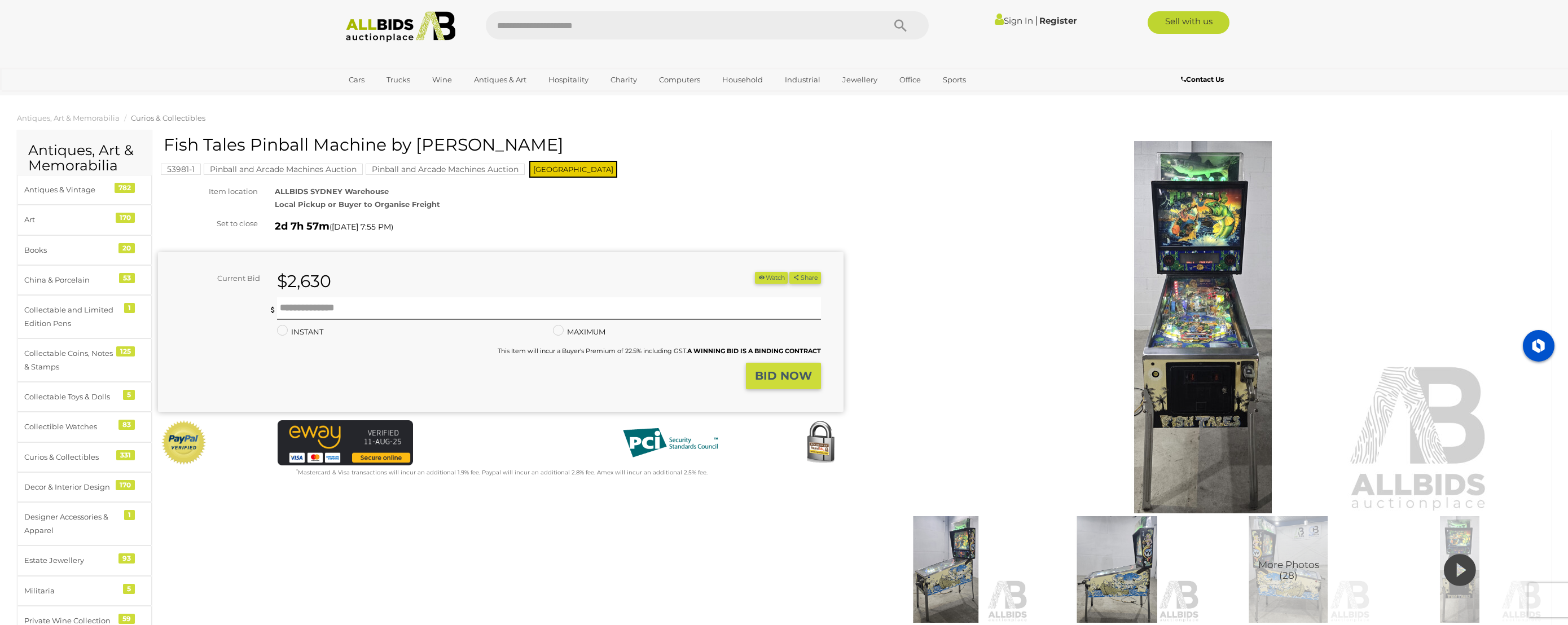
click at [1218, 256] on img at bounding box center [1203, 327] width 578 height 372
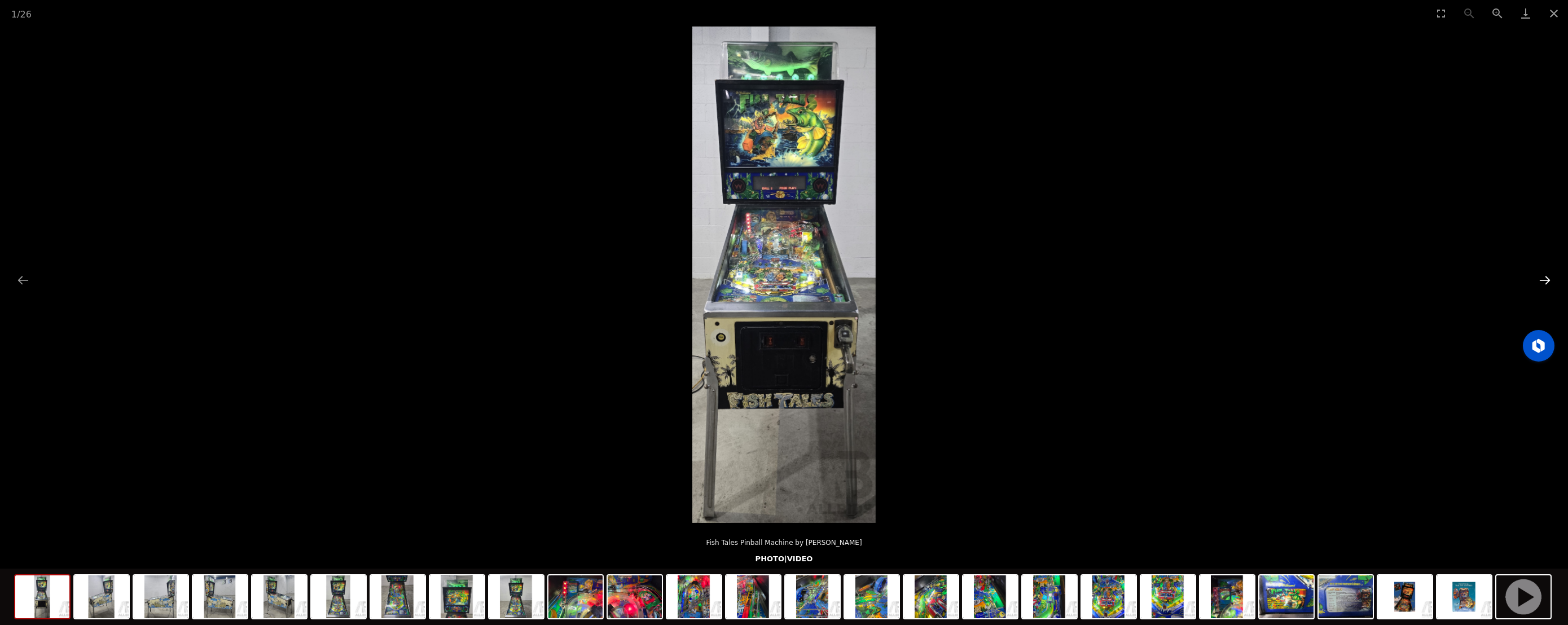
click at [1545, 284] on button "Next slide" at bounding box center [1545, 280] width 24 height 22
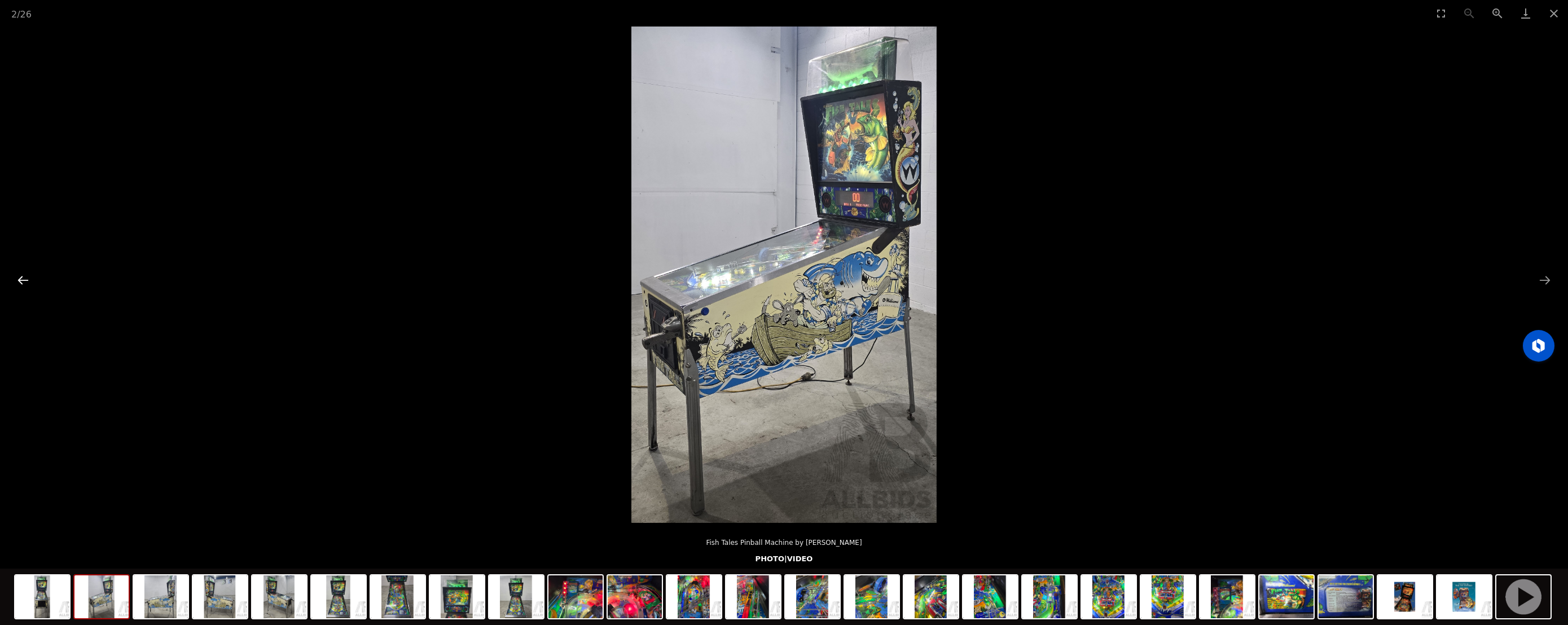
click at [22, 278] on button "Previous slide" at bounding box center [23, 280] width 24 height 22
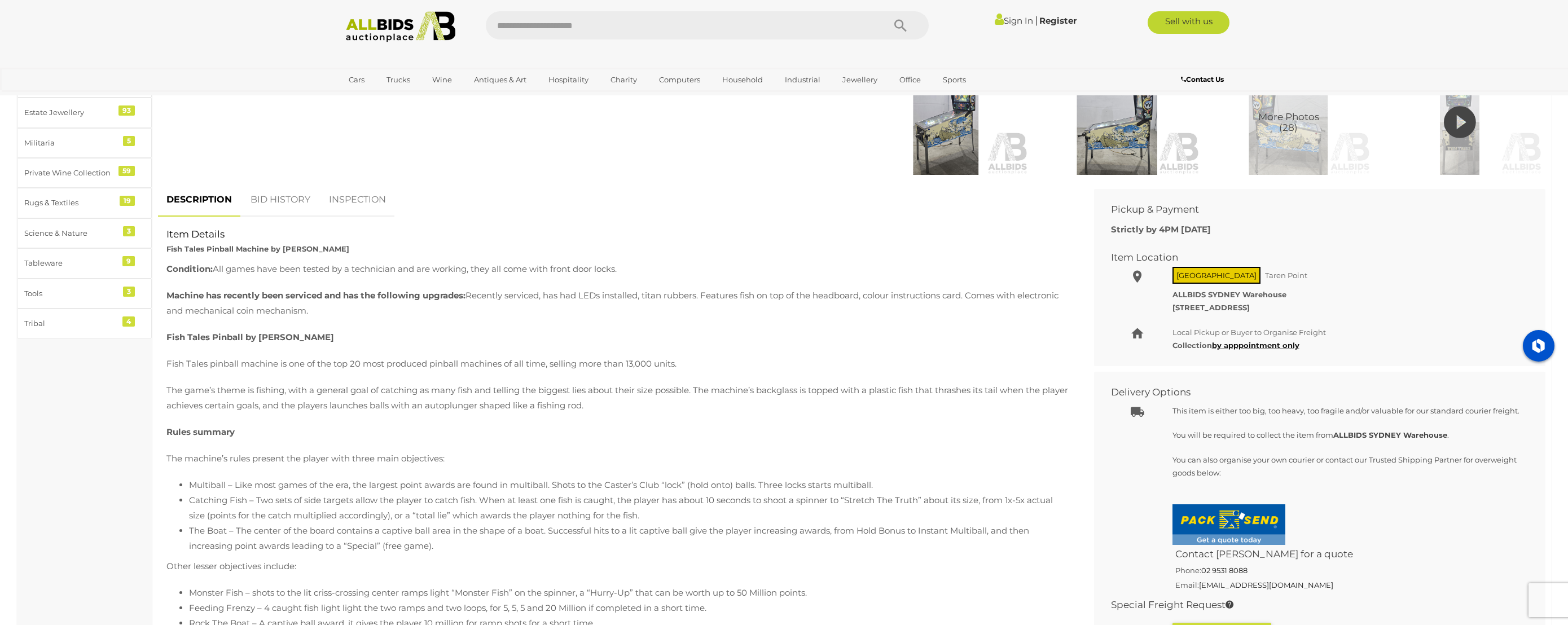
click at [281, 204] on link "BID HISTORY" at bounding box center [280, 200] width 77 height 33
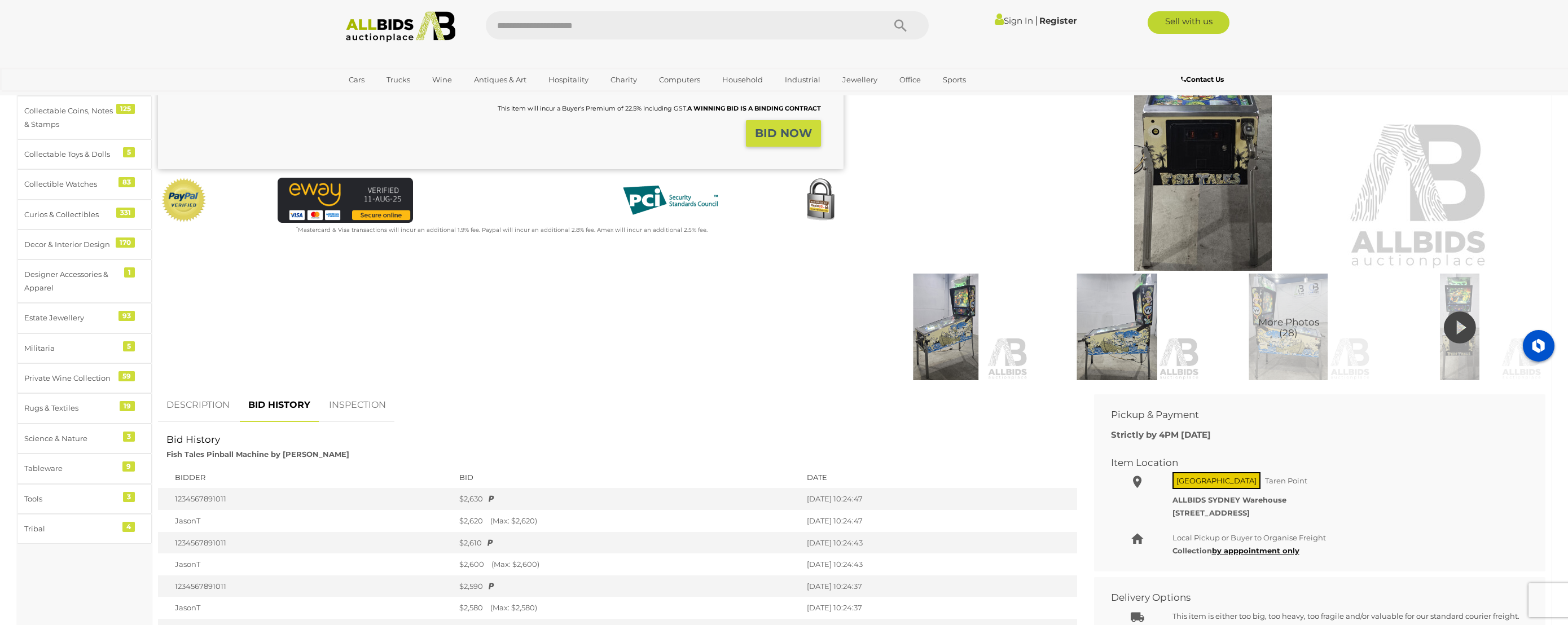
scroll to position [242, 0]
drag, startPoint x: 192, startPoint y: 408, endPoint x: 318, endPoint y: 378, distance: 129.5
click at [192, 408] on link "DESCRIPTION" at bounding box center [198, 406] width 80 height 33
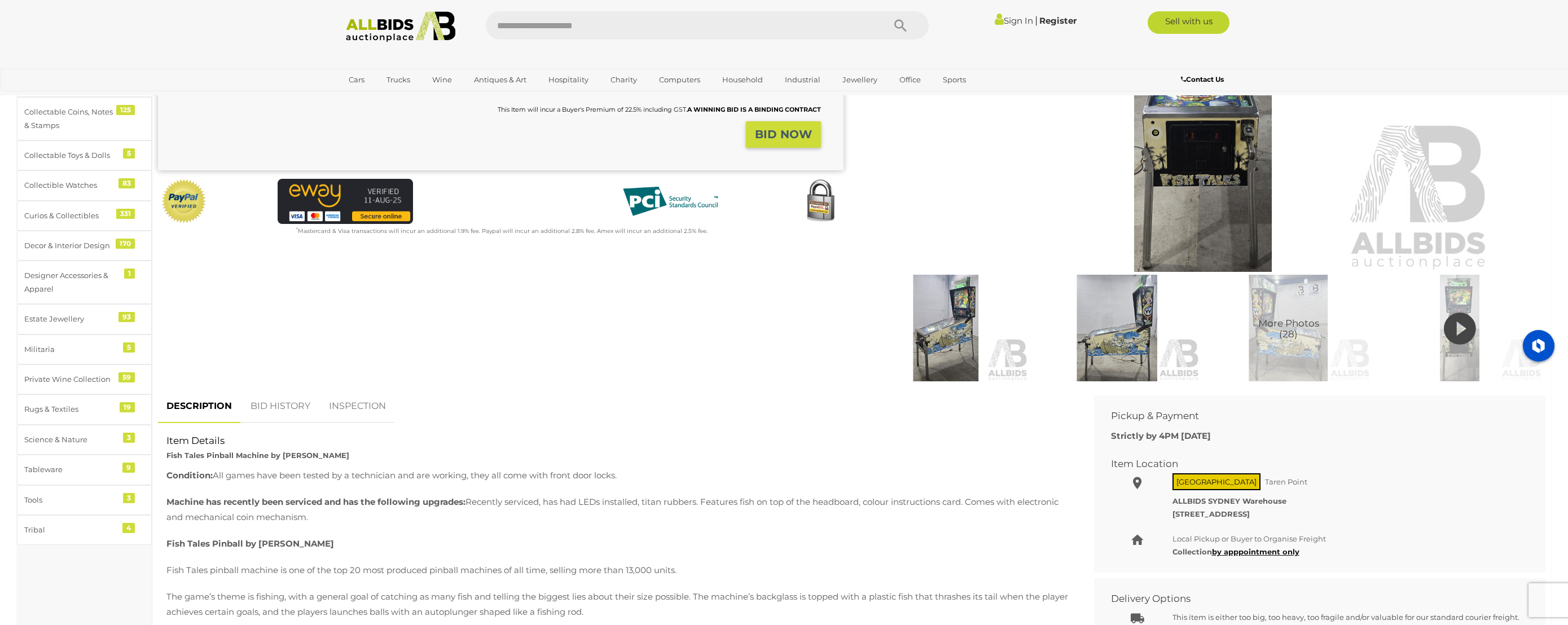
scroll to position [522, 0]
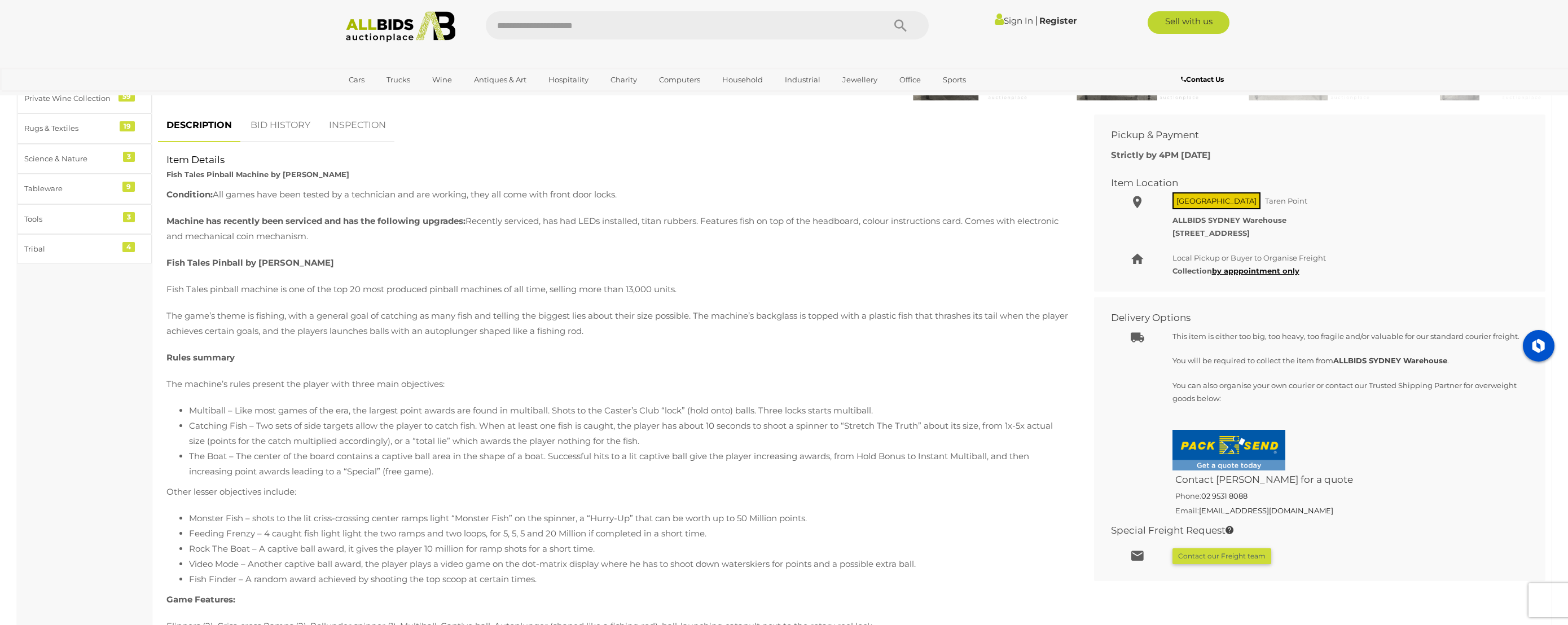
click at [281, 125] on link "BID HISTORY" at bounding box center [280, 125] width 77 height 33
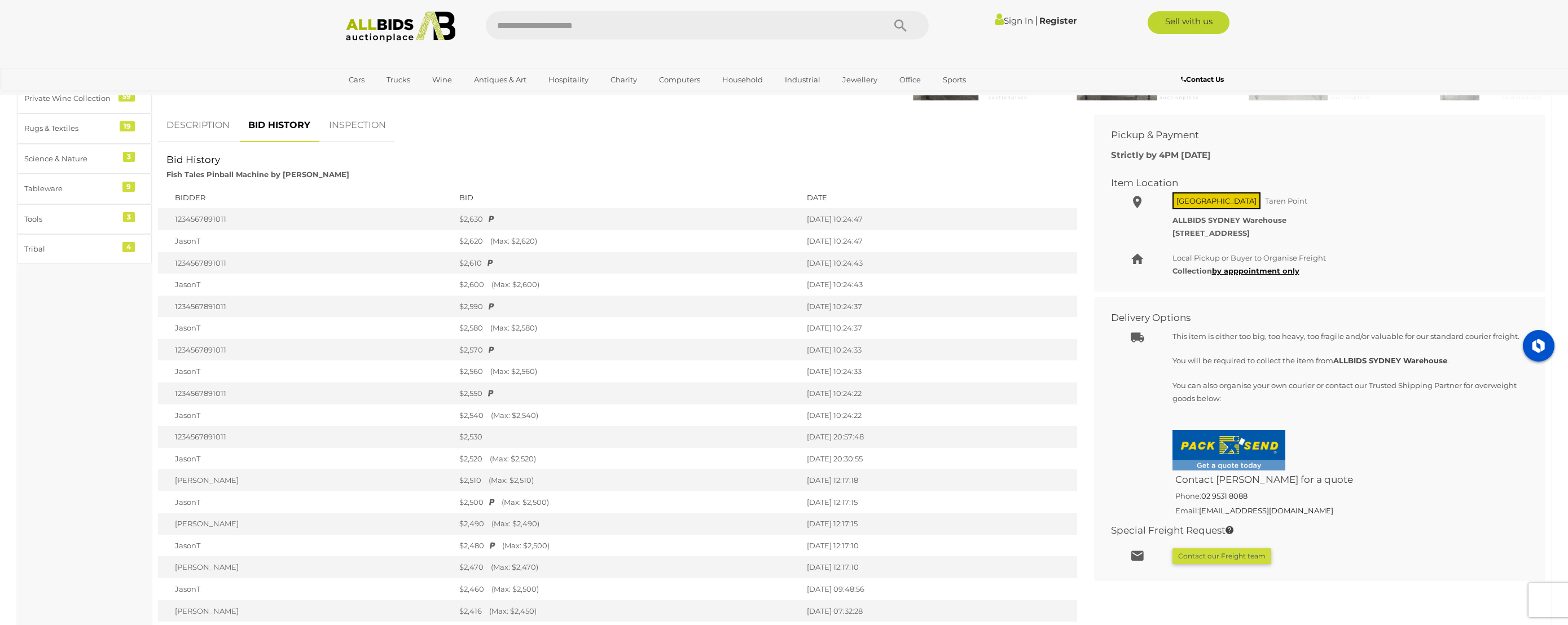
click at [178, 127] on link "DESCRIPTION" at bounding box center [198, 125] width 80 height 33
